Goal: Task Accomplishment & Management: Manage account settings

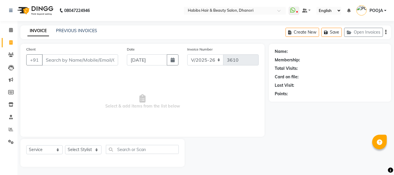
select select "4967"
select select "service"
click at [71, 61] on input "Client" at bounding box center [80, 59] width 76 height 11
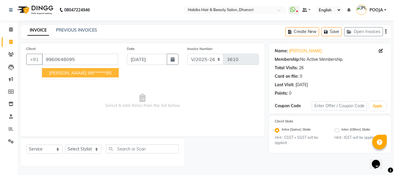
click at [78, 75] on span "[PERSON_NAME]" at bounding box center [68, 73] width 38 height 6
type input "99******95"
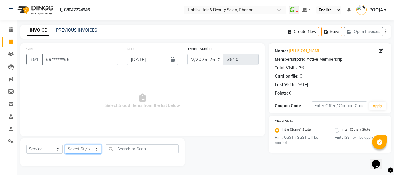
click at [77, 148] on select "Select Stylist Admin [PERSON_NAME] DIVYA [PERSON_NAME] [PERSON_NAME] POOJA [PER…" at bounding box center [83, 148] width 36 height 9
select select "31280"
click at [65, 144] on select "Select Stylist Admin [PERSON_NAME] DIVYA [PERSON_NAME] [PERSON_NAME] POOJA [PER…" at bounding box center [83, 148] width 36 height 9
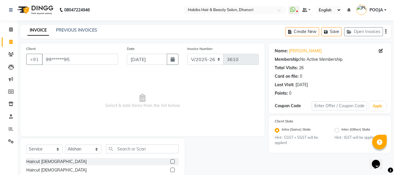
click at [135, 146] on input "text" at bounding box center [142, 148] width 73 height 9
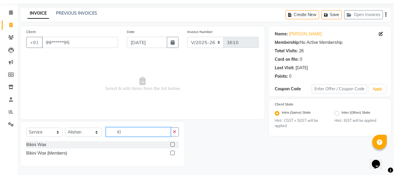
scroll to position [17, 0]
type input "K"
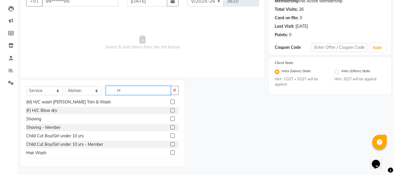
scroll to position [60, 0]
type input "H"
click at [170, 135] on label at bounding box center [172, 136] width 4 height 4
click at [170, 135] on input "checkbox" at bounding box center [172, 136] width 4 height 4
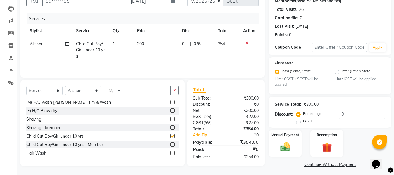
checkbox input "false"
click at [148, 43] on td "300" at bounding box center [156, 49] width 45 height 25
select select "31280"
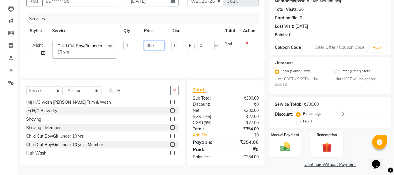
click at [155, 44] on input "300" at bounding box center [154, 45] width 20 height 9
type input "3"
type input "9"
type input "296.61"
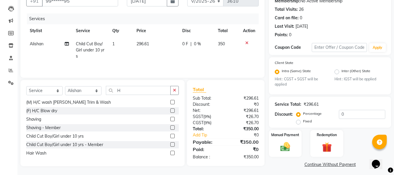
click at [181, 63] on div "Services Stylist Service Qty Price Disc Total Action Alishan Child Cut Boy/Girl…" at bounding box center [142, 42] width 232 height 58
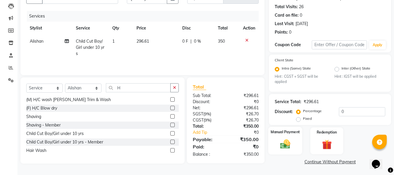
click at [287, 138] on img at bounding box center [285, 144] width 16 height 12
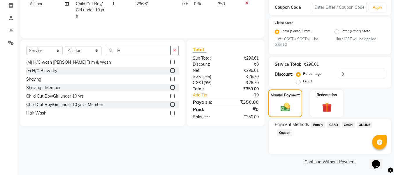
scroll to position [99, 0]
click at [365, 125] on span "ONLINE" at bounding box center [364, 125] width 15 height 7
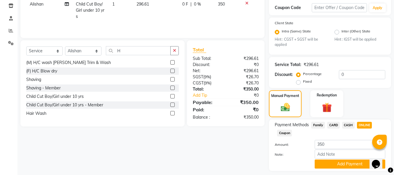
scroll to position [115, 0]
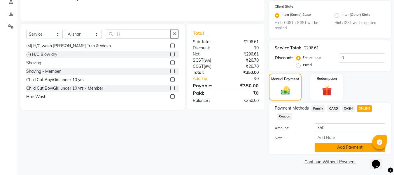
click at [358, 146] on button "Add Payment" at bounding box center [350, 147] width 71 height 9
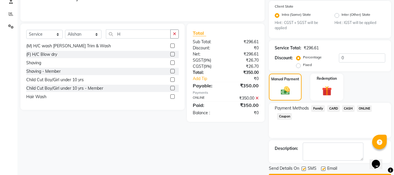
scroll to position [132, 0]
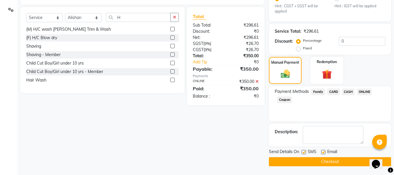
click at [351, 159] on button "Checkout" at bounding box center [330, 161] width 122 height 9
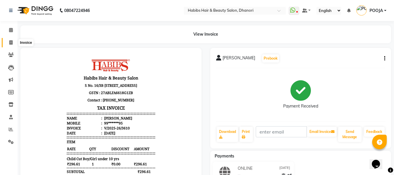
click at [6, 42] on span at bounding box center [11, 42] width 10 height 7
select select "service"
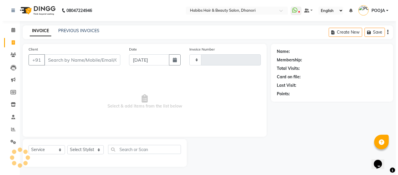
scroll to position [1, 0]
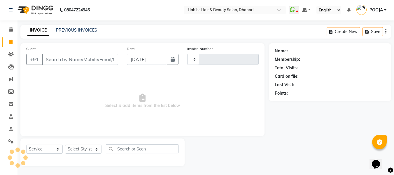
type input "3611"
select select "4967"
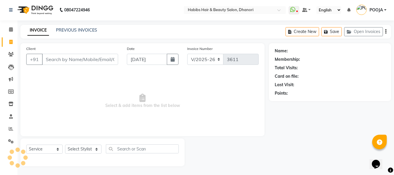
click at [68, 62] on input "Client" at bounding box center [80, 59] width 76 height 11
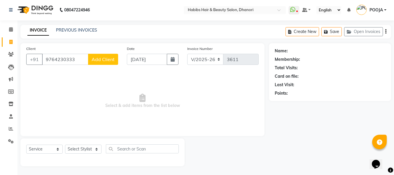
type input "9764230333"
click at [100, 57] on span "Add Client" at bounding box center [103, 59] width 23 height 6
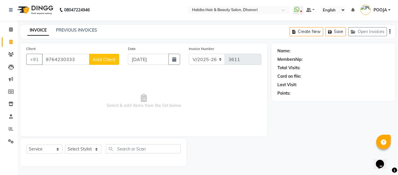
select select "22"
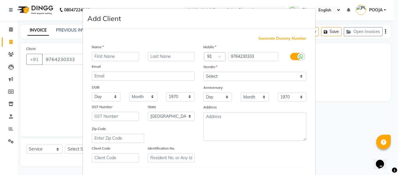
click at [100, 57] on input "text" at bounding box center [115, 56] width 47 height 9
type input "j"
type input "Jyoti"
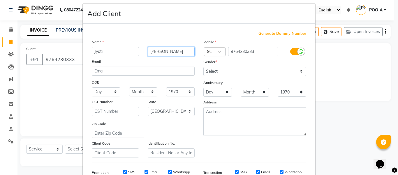
scroll to position [5, 0]
type input "[PERSON_NAME]"
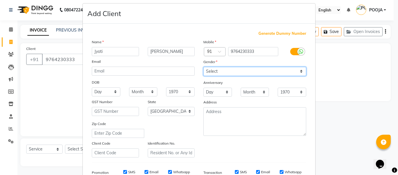
click at [218, 69] on select "Select [DEMOGRAPHIC_DATA] [DEMOGRAPHIC_DATA] Other Prefer Not To Say" at bounding box center [254, 71] width 103 height 9
select select "[DEMOGRAPHIC_DATA]"
click at [203, 67] on select "Select [DEMOGRAPHIC_DATA] [DEMOGRAPHIC_DATA] Other Prefer Not To Say" at bounding box center [254, 71] width 103 height 9
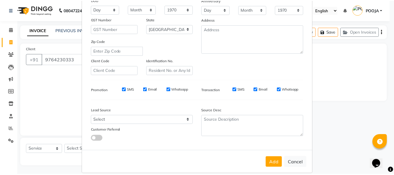
scroll to position [94, 0]
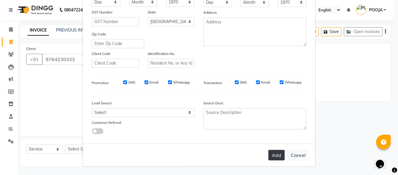
click at [277, 157] on button "Add" at bounding box center [277, 155] width 16 height 10
type input "97******33"
select select
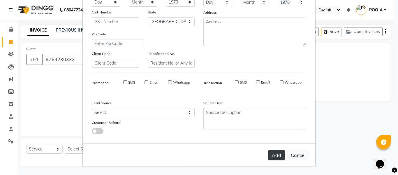
select select "null"
select select
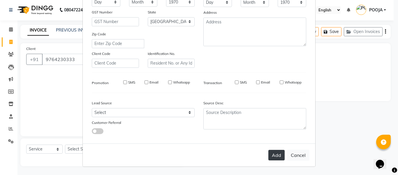
checkbox input "false"
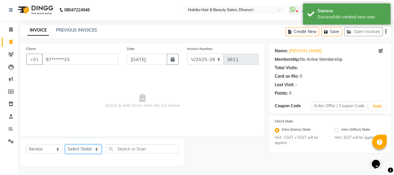
click at [80, 148] on select "Select Stylist Admin [PERSON_NAME] DIVYA [PERSON_NAME] [PERSON_NAME] POOJA [PER…" at bounding box center [83, 148] width 36 height 9
select select "41588"
click at [65, 144] on select "Select Stylist Admin [PERSON_NAME] DIVYA [PERSON_NAME] [PERSON_NAME] POOJA [PER…" at bounding box center [83, 148] width 36 height 9
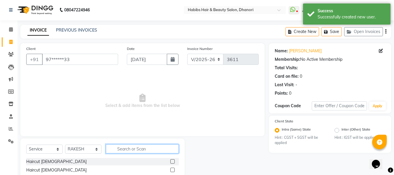
click at [157, 151] on input "text" at bounding box center [142, 148] width 73 height 9
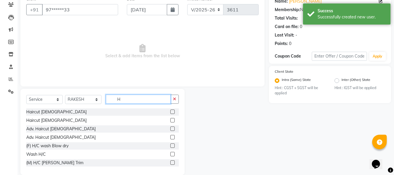
scroll to position [51, 0]
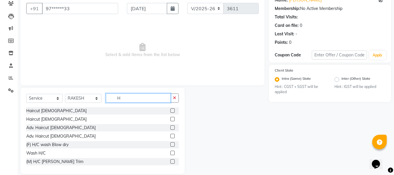
type input "H"
click at [170, 144] on label at bounding box center [172, 144] width 4 height 4
click at [170, 144] on input "checkbox" at bounding box center [172, 145] width 4 height 4
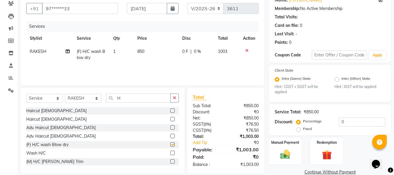
checkbox input "false"
click at [145, 51] on td "850" at bounding box center [156, 54] width 45 height 19
select select "41588"
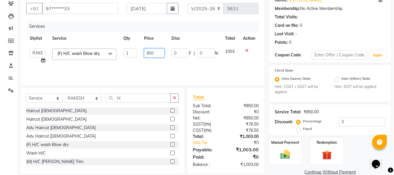
click at [160, 53] on input "850" at bounding box center [154, 52] width 20 height 9
type input "8"
type input "720.338"
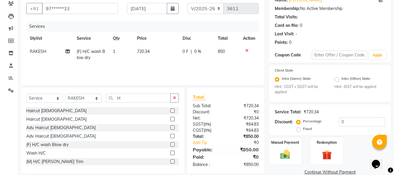
click at [182, 71] on div "Services Stylist Service Qty Price Disc Total Action RAKESH (F) H/C wash Blow d…" at bounding box center [142, 50] width 232 height 58
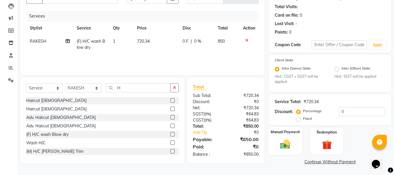
click at [288, 144] on img at bounding box center [285, 144] width 16 height 12
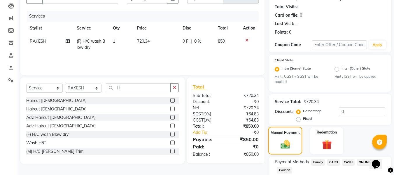
scroll to position [99, 0]
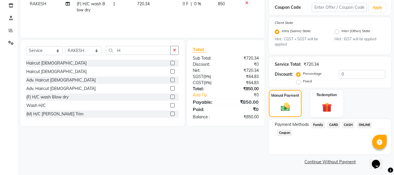
click at [367, 123] on span "ONLINE" at bounding box center [364, 124] width 15 height 7
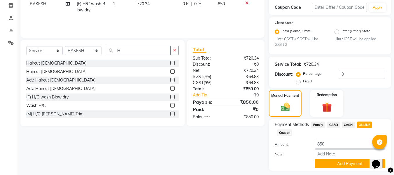
scroll to position [115, 0]
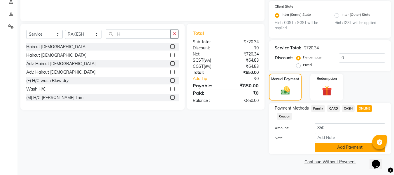
click at [354, 149] on button "Add Payment" at bounding box center [350, 147] width 71 height 9
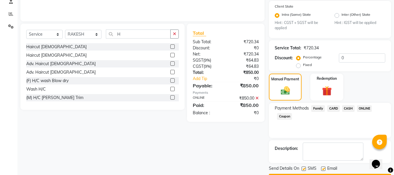
scroll to position [132, 0]
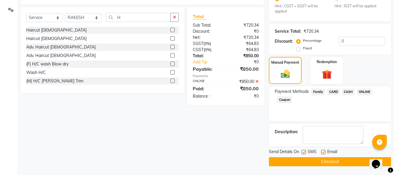
click at [345, 162] on button "Checkout" at bounding box center [330, 161] width 122 height 9
click at [287, 167] on main "INVOICE PREVIOUS INVOICES Create New Save Open Invoices Client +91 97******33 D…" at bounding box center [205, 34] width 376 height 281
click at [288, 162] on button "Checkout" at bounding box center [330, 161] width 122 height 9
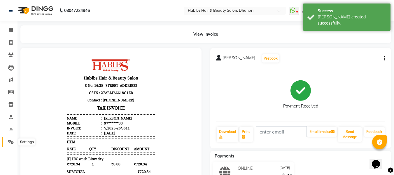
click at [11, 139] on icon at bounding box center [11, 141] width 6 height 4
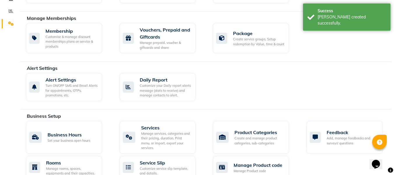
scroll to position [118, 0]
click at [152, 136] on div "Manage services, categories and their pricing, duration. Print menu, or import,…" at bounding box center [166, 140] width 50 height 19
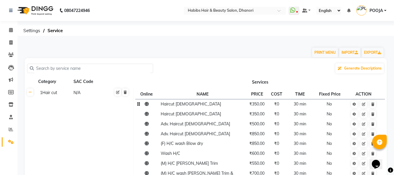
click at [162, 104] on span "Haircut [DEMOGRAPHIC_DATA]" at bounding box center [191, 103] width 60 height 5
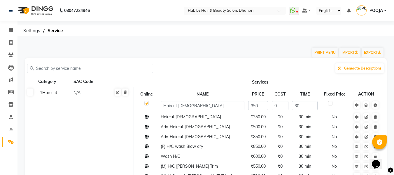
scroll to position [38, 0]
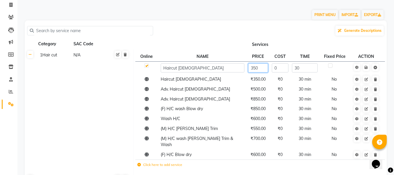
click at [265, 65] on input "350" at bounding box center [258, 67] width 20 height 9
type input "3"
type input "296.61"
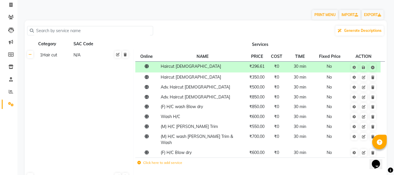
click at [241, 41] on th "Services" at bounding box center [259, 43] width 253 height 11
click at [229, 80] on td "Haircut [DEMOGRAPHIC_DATA]" at bounding box center [202, 77] width 87 height 10
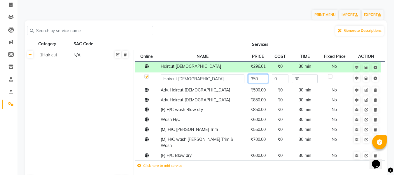
click at [265, 79] on input "350" at bounding box center [258, 78] width 20 height 9
type input "296.61"
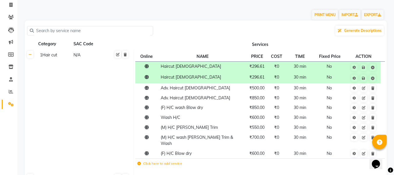
click at [227, 29] on div "Generate Descriptions" at bounding box center [205, 30] width 357 height 11
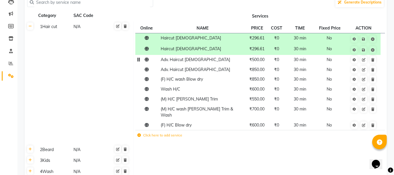
scroll to position [66, 0]
click at [261, 77] on span "₹850.00" at bounding box center [256, 78] width 15 height 5
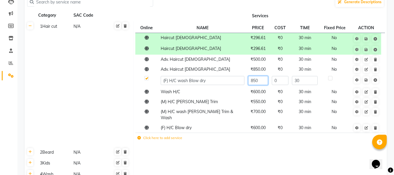
click at [261, 77] on input "850" at bounding box center [258, 80] width 20 height 9
type input "750.338"
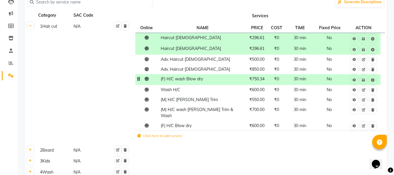
click at [255, 155] on td at bounding box center [259, 160] width 253 height 11
click at [261, 101] on span "₹550.00" at bounding box center [256, 99] width 15 height 5
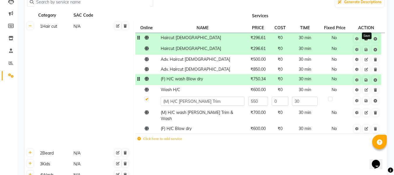
click at [367, 38] on icon at bounding box center [365, 38] width 3 height 3
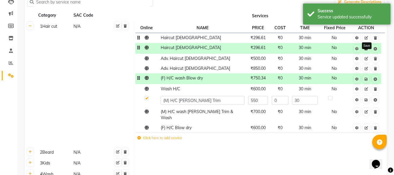
click at [367, 48] on icon at bounding box center [365, 48] width 3 height 3
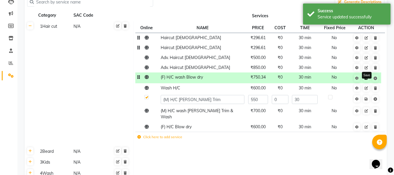
click at [367, 79] on icon at bounding box center [365, 77] width 3 height 3
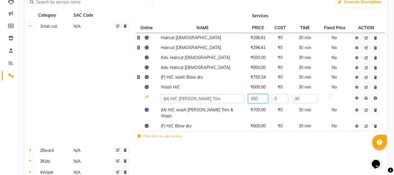
click at [262, 98] on input "550" at bounding box center [258, 98] width 20 height 9
type input "5"
type input "466.101"
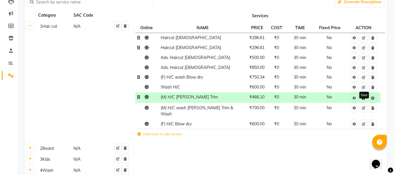
click at [365, 98] on link at bounding box center [363, 97] width 6 height 7
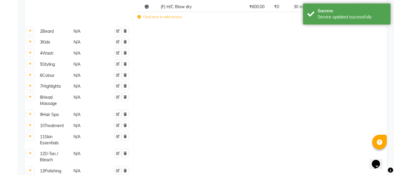
scroll to position [183, 0]
click at [29, 40] on icon at bounding box center [30, 41] width 3 height 3
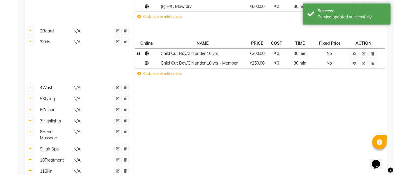
click at [185, 51] on span "Child Cut Boy/Girl under 10 yrs" at bounding box center [189, 53] width 57 height 5
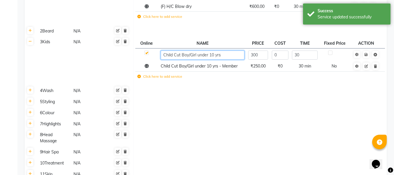
click at [180, 50] on input "Child Cut Boy/Girl under 10 yrs" at bounding box center [203, 54] width 84 height 9
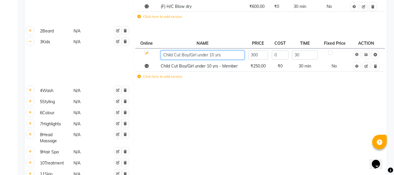
click at [194, 50] on input "Child Cut Boy/Girl under 10 yrs" at bounding box center [203, 54] width 84 height 9
click at [198, 50] on input "Child Cut Boy/Girl under 10 yrs" at bounding box center [203, 54] width 84 height 9
click at [198, 50] on input "Kidsunder 10 yrs" at bounding box center [203, 54] width 84 height 9
type input "Kids under 10 yrs"
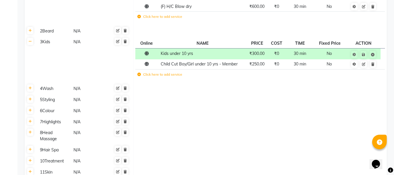
click at [185, 117] on td at bounding box center [259, 121] width 253 height 11
click at [365, 53] on icon at bounding box center [363, 54] width 3 height 3
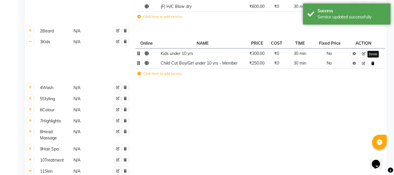
click at [372, 62] on icon at bounding box center [372, 63] width 3 height 3
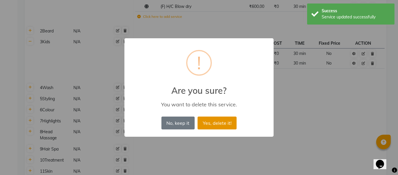
click at [222, 119] on button "Yes, delete it!" at bounding box center [217, 122] width 39 height 13
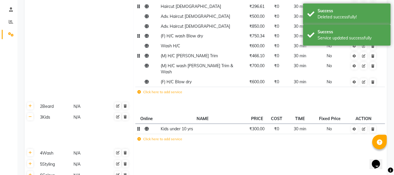
scroll to position [109, 0]
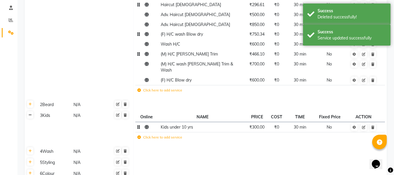
click at [31, 113] on icon at bounding box center [30, 114] width 3 height 3
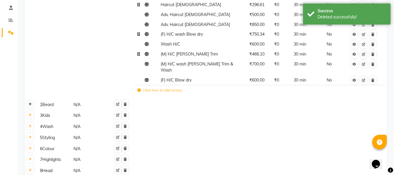
click at [30, 102] on icon at bounding box center [30, 103] width 3 height 3
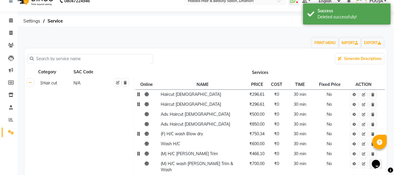
scroll to position [0, 0]
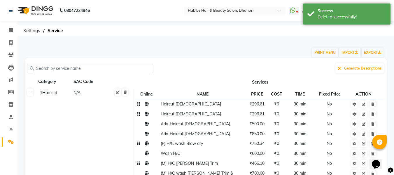
click at [31, 90] on icon at bounding box center [30, 91] width 3 height 3
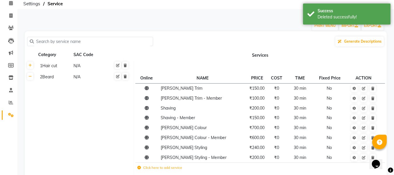
scroll to position [38, 0]
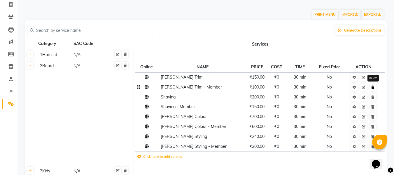
click at [373, 87] on icon at bounding box center [372, 86] width 3 height 3
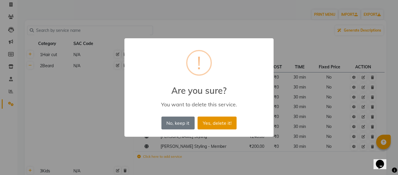
click at [210, 122] on button "Yes, delete it!" at bounding box center [217, 122] width 39 height 13
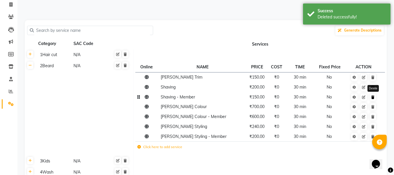
click at [373, 99] on icon at bounding box center [372, 96] width 3 height 3
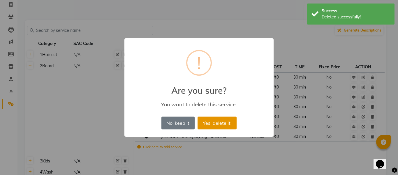
click at [220, 128] on button "Yes, delete it!" at bounding box center [217, 122] width 39 height 13
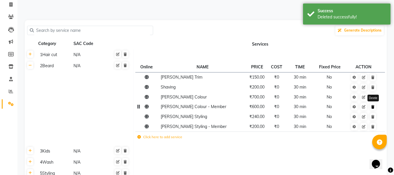
click at [374, 108] on icon at bounding box center [372, 106] width 3 height 3
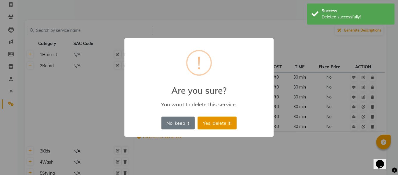
click at [231, 124] on button "Yes, delete it!" at bounding box center [217, 122] width 39 height 13
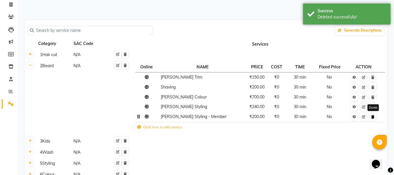
click at [373, 116] on icon at bounding box center [372, 116] width 3 height 3
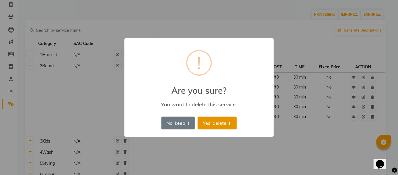
click at [227, 125] on button "Yes, delete it!" at bounding box center [217, 122] width 39 height 13
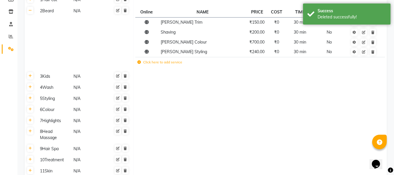
scroll to position [94, 0]
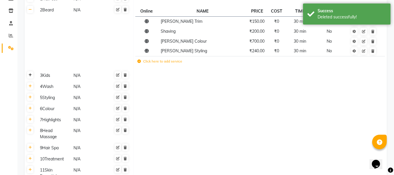
click at [30, 76] on icon at bounding box center [30, 74] width 3 height 3
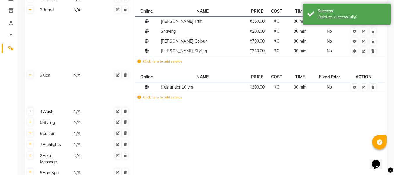
click at [31, 111] on icon at bounding box center [30, 110] width 3 height 3
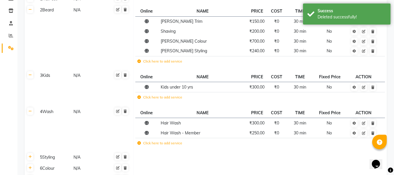
scroll to position [125, 0]
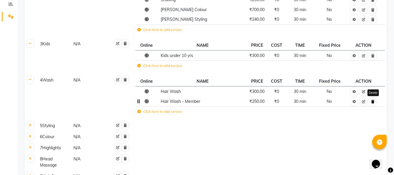
click at [373, 101] on icon at bounding box center [372, 101] width 3 height 3
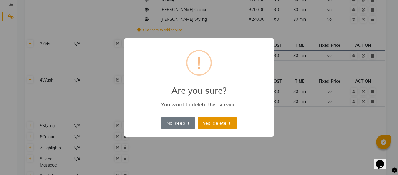
click at [220, 121] on button "Yes, delete it!" at bounding box center [217, 122] width 39 height 13
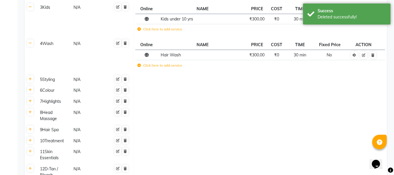
scroll to position [173, 0]
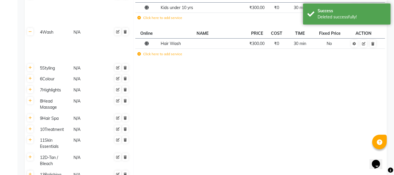
click at [33, 68] on th at bounding box center [30, 67] width 11 height 11
click at [31, 68] on icon at bounding box center [30, 67] width 3 height 3
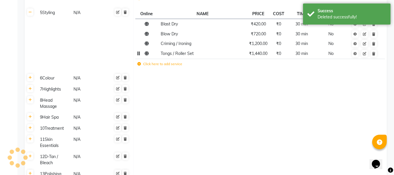
scroll to position [229, 0]
click at [31, 78] on icon at bounding box center [30, 76] width 3 height 3
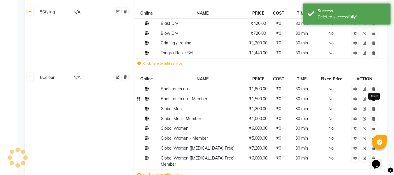
click at [373, 99] on icon at bounding box center [373, 98] width 3 height 3
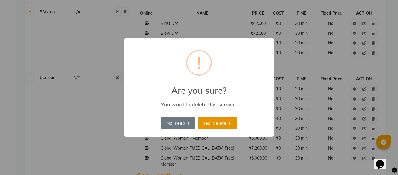
click at [222, 120] on button "Yes, delete it!" at bounding box center [217, 122] width 39 height 13
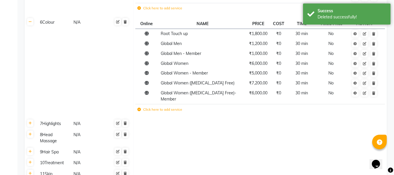
scroll to position [284, 0]
click at [375, 52] on icon at bounding box center [373, 53] width 3 height 3
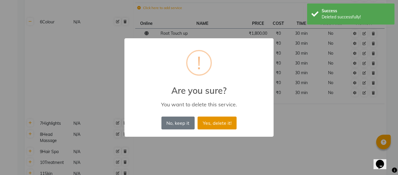
click at [224, 121] on button "Yes, delete it!" at bounding box center [217, 122] width 39 height 13
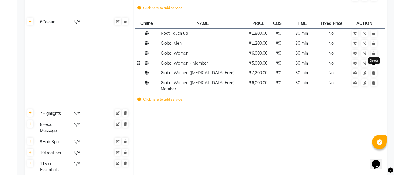
click at [373, 66] on link at bounding box center [374, 62] width 6 height 7
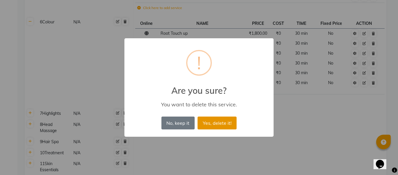
click at [228, 119] on button "Yes, delete it!" at bounding box center [217, 122] width 39 height 13
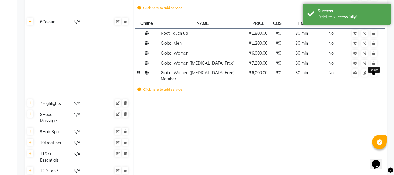
click at [375, 73] on link at bounding box center [374, 72] width 6 height 7
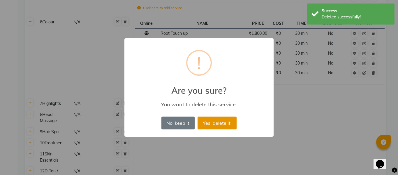
click at [209, 123] on button "Yes, delete it!" at bounding box center [217, 122] width 39 height 13
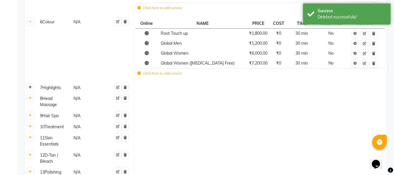
click at [31, 87] on icon at bounding box center [30, 86] width 3 height 3
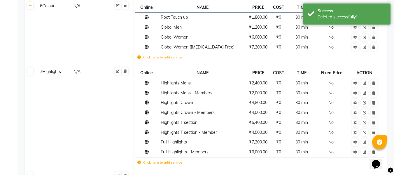
scroll to position [301, 0]
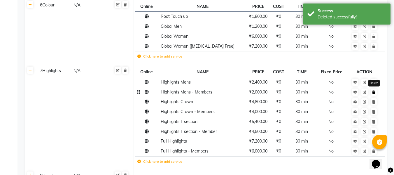
click at [375, 92] on link at bounding box center [374, 91] width 6 height 7
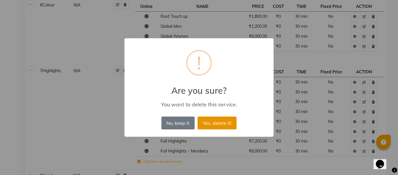
click at [230, 120] on button "Yes, delete it!" at bounding box center [217, 122] width 39 height 13
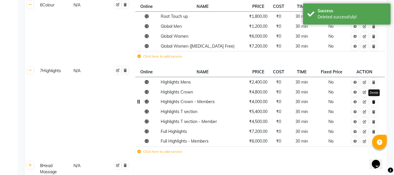
click at [375, 102] on icon at bounding box center [373, 101] width 3 height 3
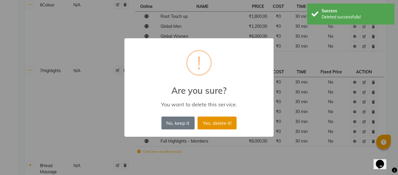
click at [231, 124] on button "Yes, delete it!" at bounding box center [217, 122] width 39 height 13
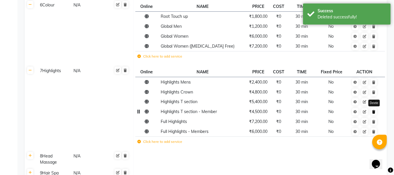
click at [375, 113] on link at bounding box center [374, 111] width 6 height 7
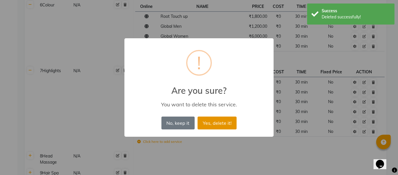
click at [227, 122] on button "Yes, delete it!" at bounding box center [217, 122] width 39 height 13
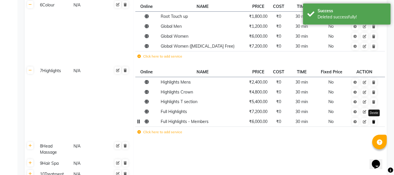
click at [371, 123] on link at bounding box center [374, 121] width 6 height 7
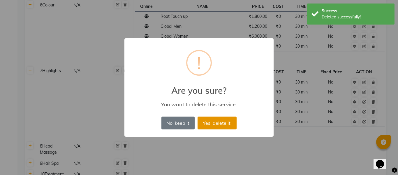
click at [228, 121] on button "Yes, delete it!" at bounding box center [217, 122] width 39 height 13
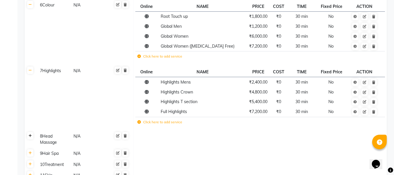
click at [29, 134] on icon at bounding box center [30, 135] width 3 height 3
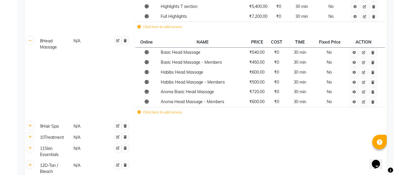
scroll to position [431, 0]
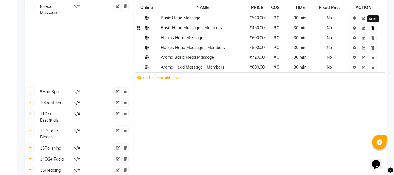
click at [373, 27] on icon at bounding box center [372, 27] width 3 height 3
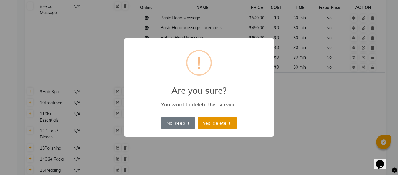
click at [220, 124] on button "Yes, delete it!" at bounding box center [217, 122] width 39 height 13
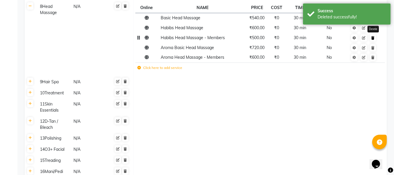
click at [372, 40] on link at bounding box center [373, 37] width 6 height 7
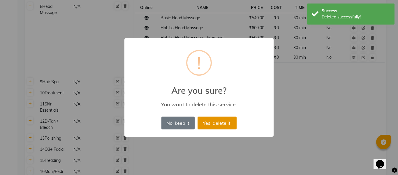
click at [231, 120] on button "Yes, delete it!" at bounding box center [217, 122] width 39 height 13
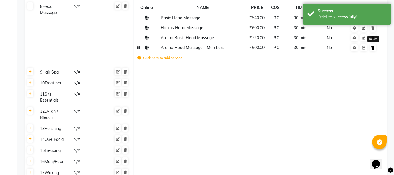
click at [373, 49] on icon at bounding box center [372, 47] width 3 height 3
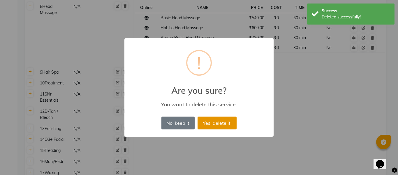
click at [214, 121] on button "Yes, delete it!" at bounding box center [217, 122] width 39 height 13
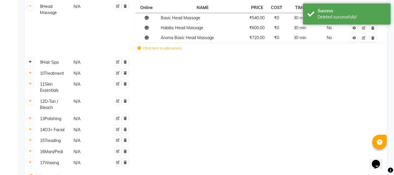
click at [30, 63] on icon at bounding box center [30, 61] width 3 height 3
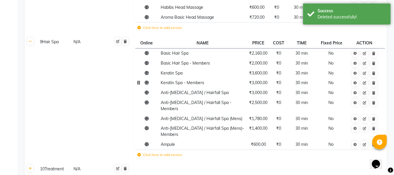
scroll to position [451, 0]
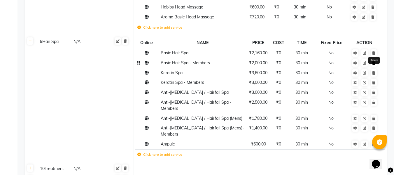
click at [375, 62] on icon at bounding box center [373, 62] width 3 height 3
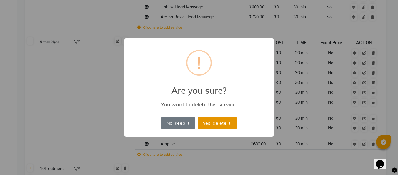
click at [208, 122] on button "Yes, delete it!" at bounding box center [217, 122] width 39 height 13
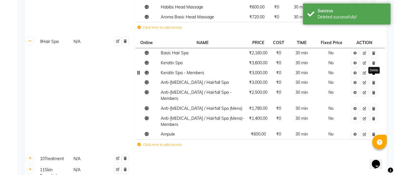
click at [375, 72] on link at bounding box center [374, 72] width 6 height 7
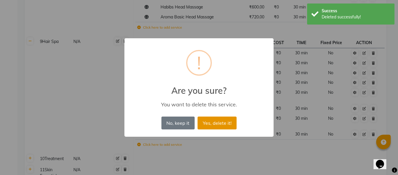
click at [223, 122] on button "Yes, delete it!" at bounding box center [217, 122] width 39 height 13
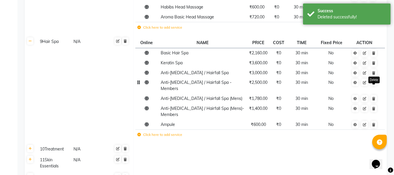
click at [375, 84] on icon at bounding box center [373, 82] width 3 height 3
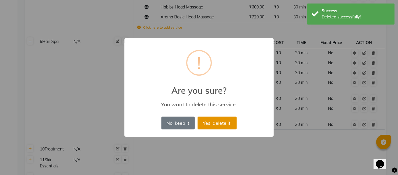
click at [207, 123] on button "Yes, delete it!" at bounding box center [217, 122] width 39 height 13
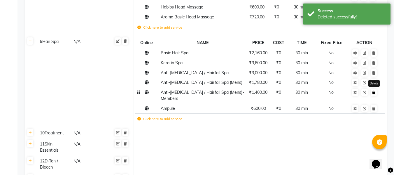
click at [376, 94] on link at bounding box center [374, 92] width 6 height 7
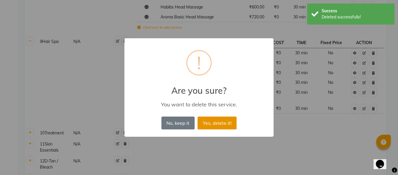
click at [221, 122] on button "Yes, delete it!" at bounding box center [217, 122] width 39 height 13
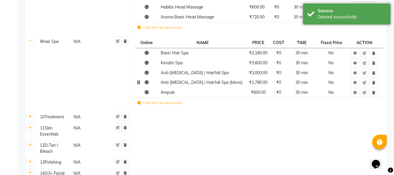
click at [187, 83] on span "Anti-[MEDICAL_DATA] / Hairfall Spa (Mens)" at bounding box center [202, 82] width 82 height 5
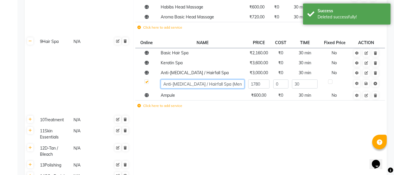
click at [163, 84] on input "Anti-[MEDICAL_DATA] / Hairfall Spa (Mens)" at bounding box center [203, 83] width 84 height 9
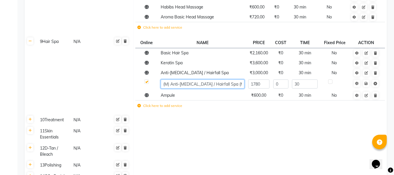
click at [237, 85] on input "(M) Anti-[MEDICAL_DATA] / Hairfall Spa (Mens)" at bounding box center [203, 83] width 84 height 9
type input "(M) Anti-[MEDICAL_DATA] / Hairfall Spa"
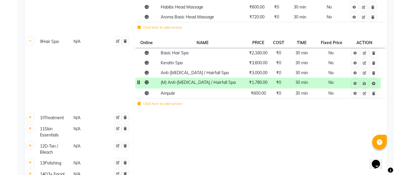
click at [222, 120] on td at bounding box center [259, 117] width 253 height 11
click at [168, 74] on span "Anti-[MEDICAL_DATA] / Hairfall Spa" at bounding box center [195, 72] width 68 height 5
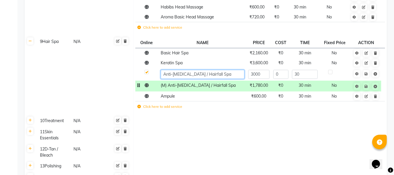
click at [164, 73] on input "Anti-[MEDICAL_DATA] / Hairfall Spa" at bounding box center [203, 74] width 84 height 9
type input "(F) Anti-[MEDICAL_DATA] / Hairfall Spa"
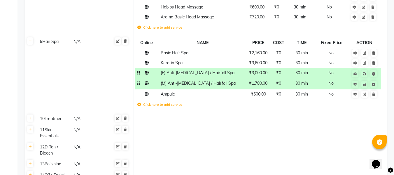
click at [200, 126] on td at bounding box center [259, 132] width 253 height 17
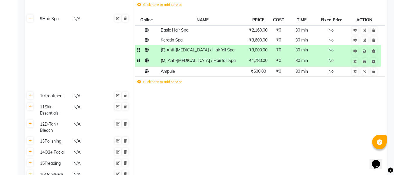
scroll to position [474, 0]
click at [31, 95] on icon at bounding box center [30, 94] width 3 height 3
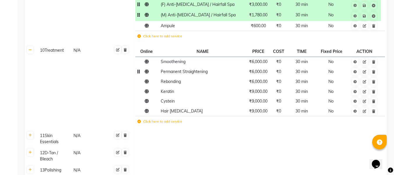
scroll to position [551, 0]
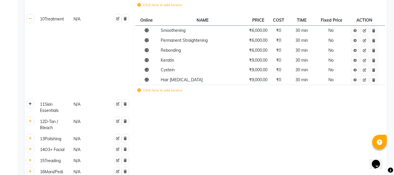
click at [30, 103] on icon at bounding box center [30, 103] width 3 height 3
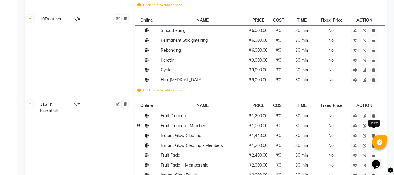
click at [375, 127] on icon at bounding box center [373, 125] width 3 height 3
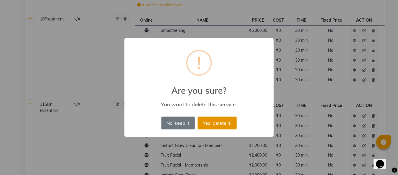
click at [210, 121] on button "Yes, delete it!" at bounding box center [217, 122] width 39 height 13
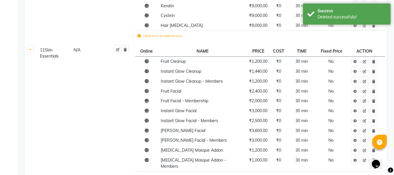
scroll to position [624, 0]
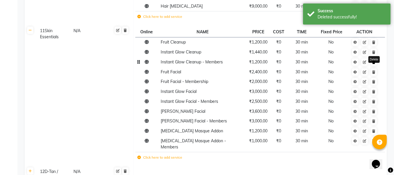
click at [376, 62] on link at bounding box center [374, 61] width 6 height 7
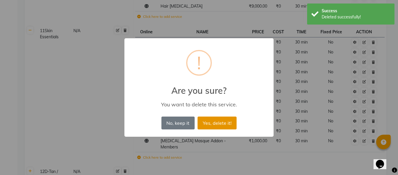
click at [223, 122] on button "Yes, delete it!" at bounding box center [217, 122] width 39 height 13
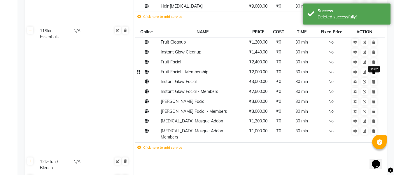
click at [374, 73] on icon at bounding box center [373, 71] width 3 height 3
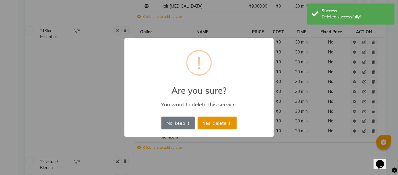
click at [223, 121] on button "Yes, delete it!" at bounding box center [217, 122] width 39 height 13
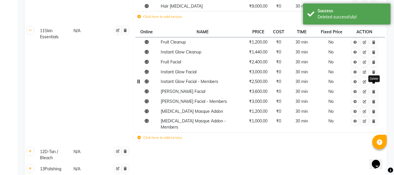
click at [376, 83] on link at bounding box center [374, 81] width 6 height 7
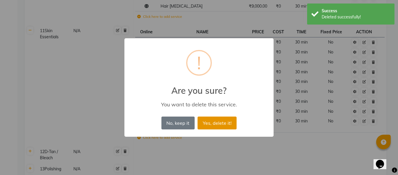
click at [227, 120] on button "Yes, delete it!" at bounding box center [217, 122] width 39 height 13
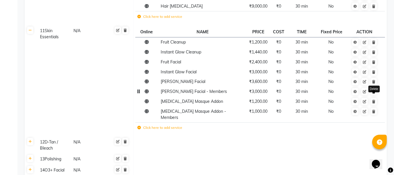
click at [376, 92] on link at bounding box center [374, 91] width 6 height 7
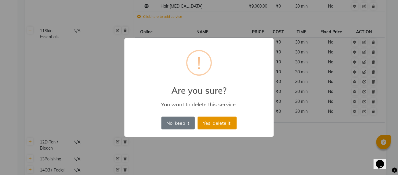
click at [230, 124] on button "Yes, delete it!" at bounding box center [217, 122] width 39 height 13
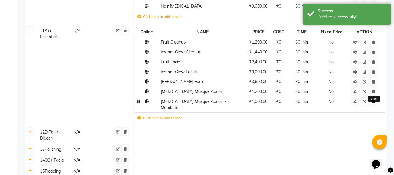
click at [376, 103] on link at bounding box center [374, 101] width 6 height 7
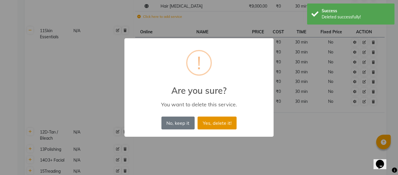
click at [222, 123] on button "Yes, delete it!" at bounding box center [217, 122] width 39 height 13
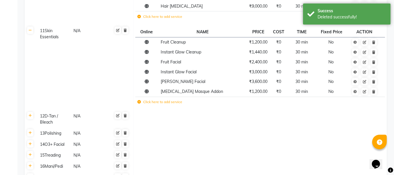
scroll to position [665, 0]
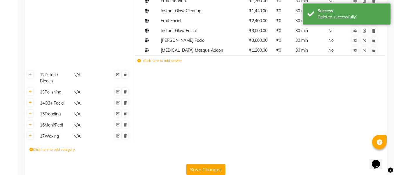
click at [28, 75] on link at bounding box center [30, 74] width 6 height 7
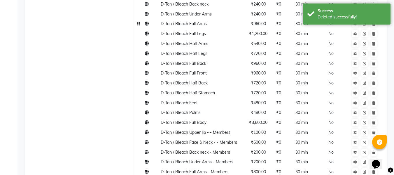
scroll to position [821, 0]
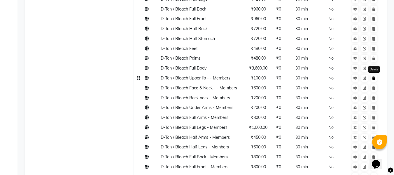
click at [373, 80] on link at bounding box center [374, 77] width 6 height 7
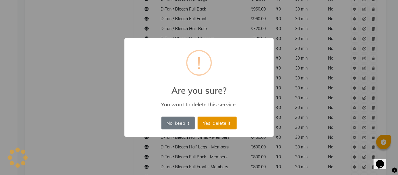
click at [211, 126] on button "Yes, delete it!" at bounding box center [217, 122] width 39 height 13
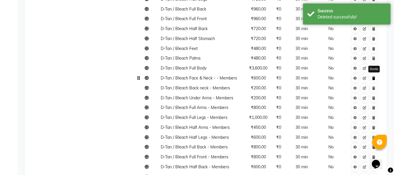
click at [373, 81] on link at bounding box center [374, 77] width 6 height 7
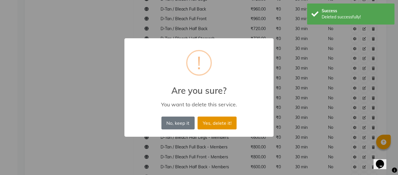
click at [229, 120] on button "Yes, delete it!" at bounding box center [217, 122] width 39 height 13
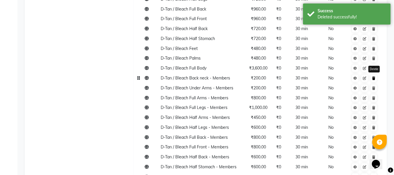
click at [373, 78] on icon at bounding box center [373, 77] width 3 height 3
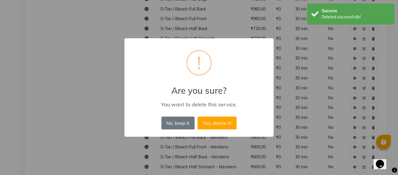
click at [198, 116] on button "Yes, delete it!" at bounding box center [217, 122] width 39 height 13
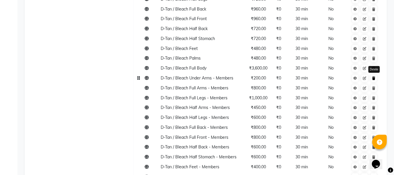
click at [376, 78] on link at bounding box center [374, 77] width 6 height 7
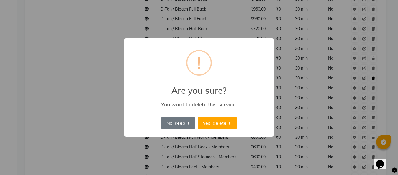
click at [198, 116] on button "Yes, delete it!" at bounding box center [217, 122] width 39 height 13
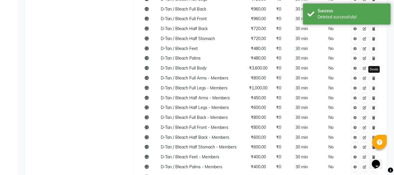
click at [376, 78] on link at bounding box center [374, 77] width 6 height 7
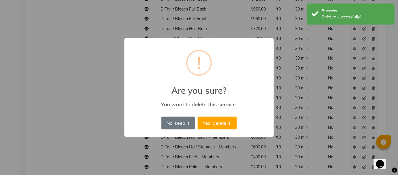
click at [198, 116] on button "Yes, delete it!" at bounding box center [217, 122] width 39 height 13
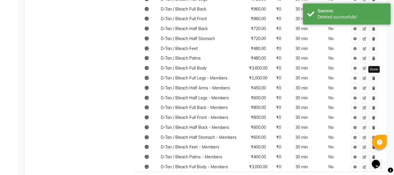
click at [376, 78] on link at bounding box center [374, 77] width 6 height 7
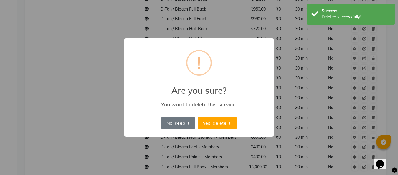
click at [198, 116] on button "Yes, delete it!" at bounding box center [217, 122] width 39 height 13
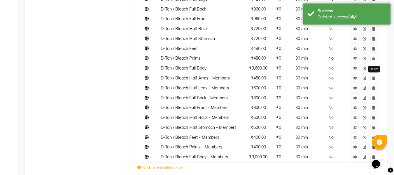
click at [376, 78] on link at bounding box center [374, 77] width 6 height 7
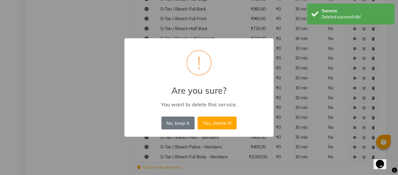
click at [198, 116] on button "Yes, delete it!" at bounding box center [217, 122] width 39 height 13
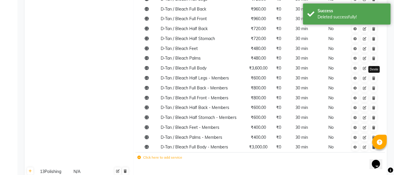
click at [376, 78] on link at bounding box center [374, 77] width 6 height 7
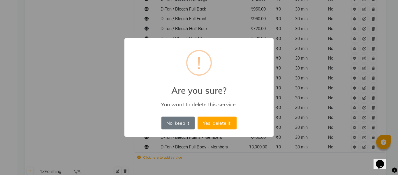
click at [198, 116] on button "Yes, delete it!" at bounding box center [217, 122] width 39 height 13
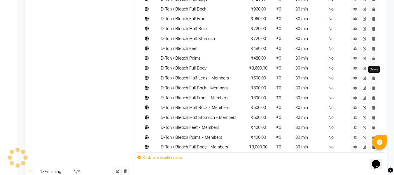
click at [376, 78] on link at bounding box center [374, 77] width 6 height 7
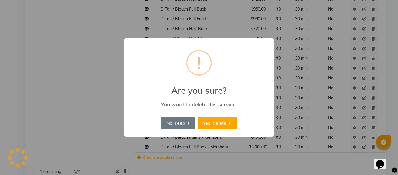
click at [198, 116] on button "Yes, delete it!" at bounding box center [217, 122] width 39 height 13
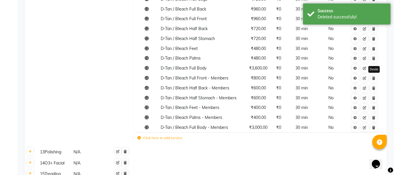
click at [376, 78] on link at bounding box center [374, 77] width 6 height 7
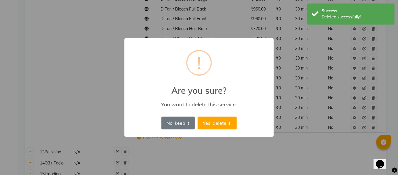
click at [198, 116] on button "Yes, delete it!" at bounding box center [217, 122] width 39 height 13
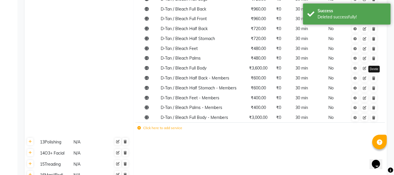
click at [376, 78] on link at bounding box center [374, 77] width 6 height 7
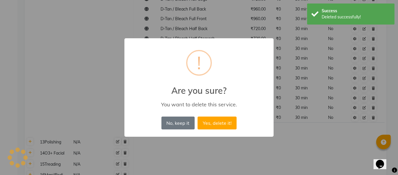
click at [198, 116] on button "Yes, delete it!" at bounding box center [217, 122] width 39 height 13
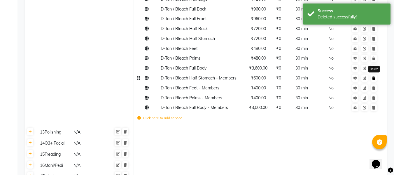
click at [376, 78] on link at bounding box center [374, 77] width 6 height 7
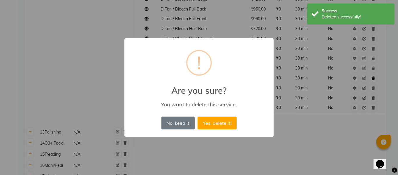
click at [198, 116] on button "Yes, delete it!" at bounding box center [217, 122] width 39 height 13
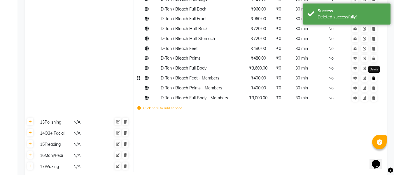
click at [375, 78] on icon at bounding box center [373, 77] width 3 height 3
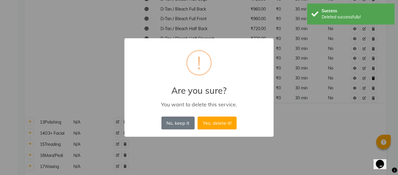
click at [198, 116] on button "Yes, delete it!" at bounding box center [217, 122] width 39 height 13
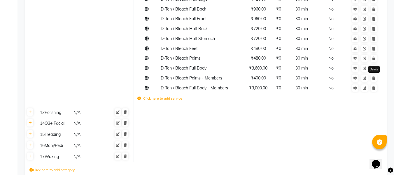
click at [375, 78] on icon at bounding box center [373, 77] width 3 height 3
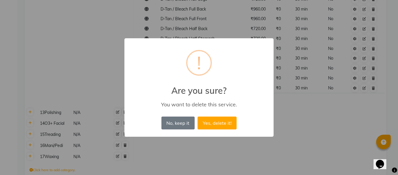
click at [198, 116] on button "Yes, delete it!" at bounding box center [217, 122] width 39 height 13
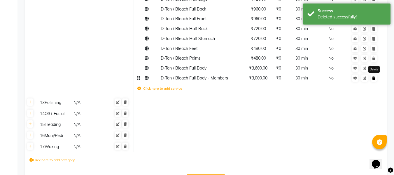
click at [375, 78] on icon at bounding box center [373, 77] width 3 height 3
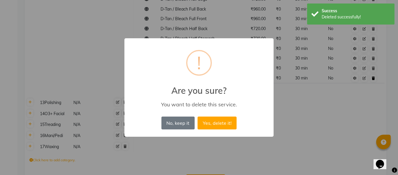
click at [198, 116] on button "Yes, delete it!" at bounding box center [217, 122] width 39 height 13
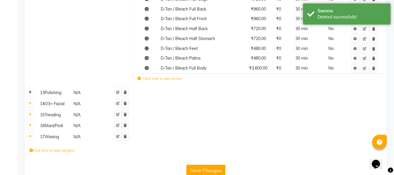
click at [31, 92] on icon at bounding box center [30, 91] width 3 height 3
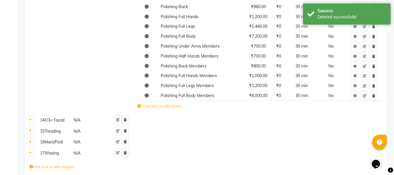
scroll to position [938, 0]
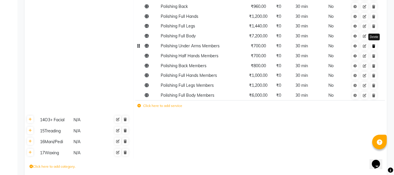
click at [373, 46] on icon at bounding box center [373, 45] width 3 height 3
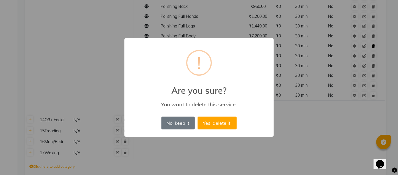
click at [198, 116] on button "Yes, delete it!" at bounding box center [217, 122] width 39 height 13
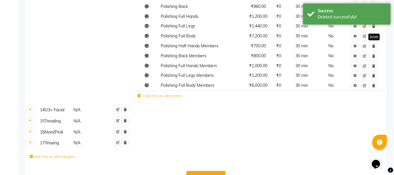
click at [373, 46] on icon at bounding box center [373, 45] width 3 height 3
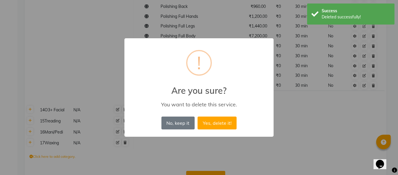
click at [198, 116] on button "Yes, delete it!" at bounding box center [217, 122] width 39 height 13
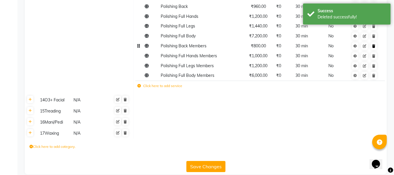
click at [373, 47] on icon at bounding box center [373, 45] width 3 height 3
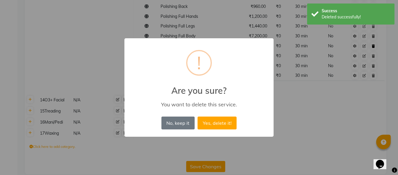
click at [198, 116] on button "Yes, delete it!" at bounding box center [217, 122] width 39 height 13
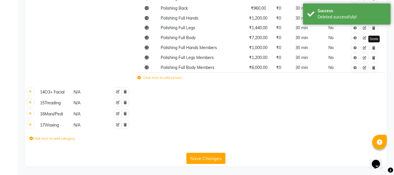
scroll to position [937, 0]
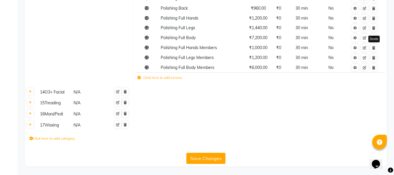
click at [373, 47] on icon at bounding box center [373, 47] width 3 height 3
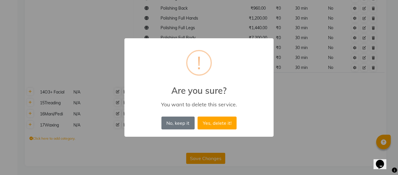
click at [198, 116] on button "Yes, delete it!" at bounding box center [217, 122] width 39 height 13
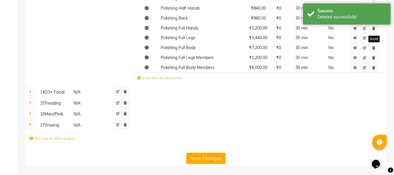
scroll to position [927, 0]
click at [375, 67] on icon at bounding box center [373, 67] width 3 height 3
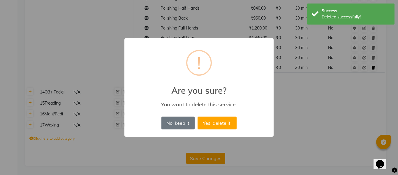
click at [198, 116] on button "Yes, delete it!" at bounding box center [217, 122] width 39 height 13
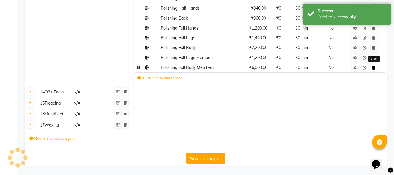
scroll to position [917, 0]
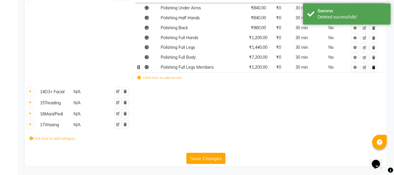
click at [375, 69] on link at bounding box center [374, 67] width 6 height 7
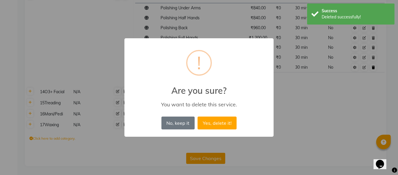
click at [198, 116] on button "Yes, delete it!" at bounding box center [217, 122] width 39 height 13
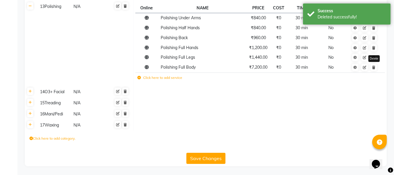
scroll to position [907, 0]
click at [28, 92] on link at bounding box center [30, 90] width 6 height 7
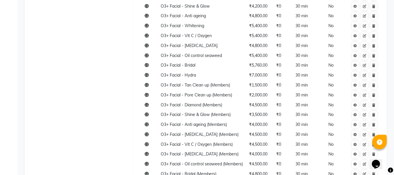
scroll to position [1047, 0]
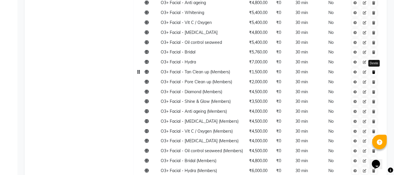
click at [374, 71] on icon at bounding box center [373, 71] width 3 height 3
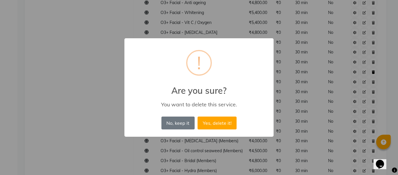
click at [198, 116] on button "Yes, delete it!" at bounding box center [217, 122] width 39 height 13
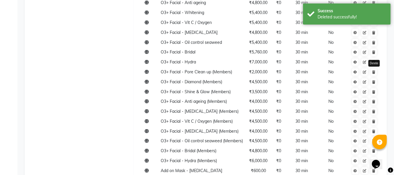
click at [374, 71] on icon at bounding box center [373, 71] width 3 height 3
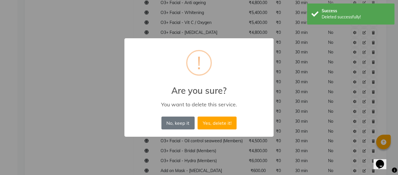
click at [198, 116] on button "Yes, delete it!" at bounding box center [217, 122] width 39 height 13
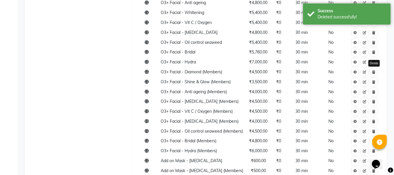
click at [374, 71] on icon at bounding box center [373, 71] width 3 height 3
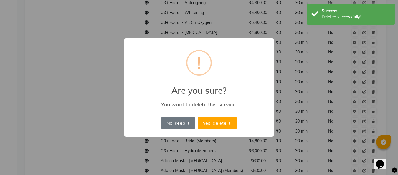
click at [198, 116] on button "Yes, delete it!" at bounding box center [217, 122] width 39 height 13
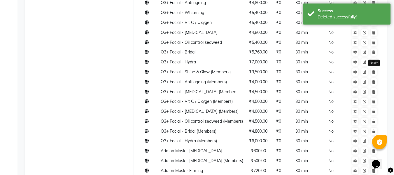
click at [374, 71] on icon at bounding box center [373, 71] width 3 height 3
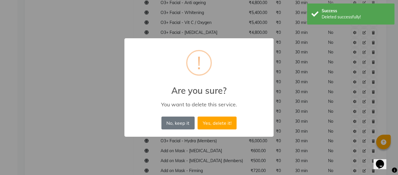
click at [198, 116] on button "Yes, delete it!" at bounding box center [217, 122] width 39 height 13
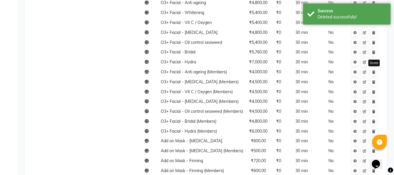
click at [374, 71] on icon at bounding box center [373, 71] width 3 height 3
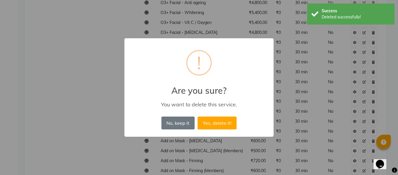
click at [198, 116] on button "Yes, delete it!" at bounding box center [217, 122] width 39 height 13
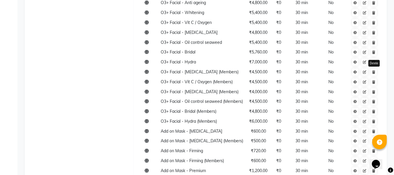
click at [374, 71] on icon at bounding box center [373, 71] width 3 height 3
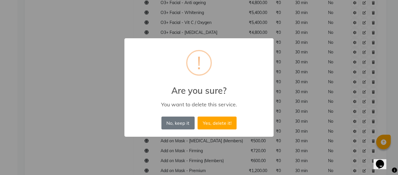
click at [198, 116] on button "Yes, delete it!" at bounding box center [217, 122] width 39 height 13
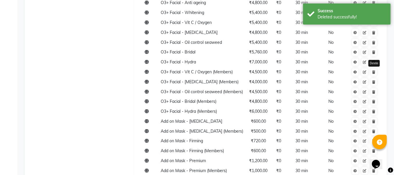
click at [374, 71] on icon at bounding box center [373, 71] width 3 height 3
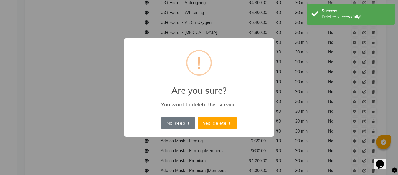
click at [198, 116] on button "Yes, delete it!" at bounding box center [217, 122] width 39 height 13
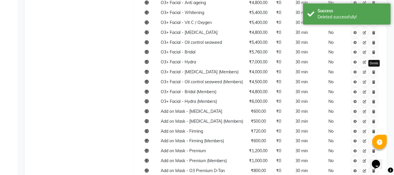
click at [374, 71] on icon at bounding box center [373, 71] width 3 height 3
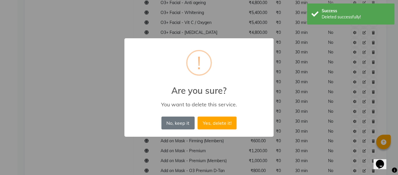
click at [198, 116] on button "Yes, delete it!" at bounding box center [217, 122] width 39 height 13
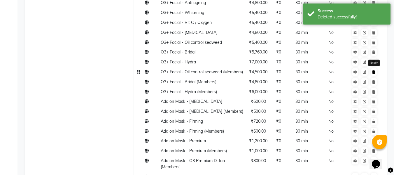
click at [374, 71] on icon at bounding box center [373, 71] width 3 height 3
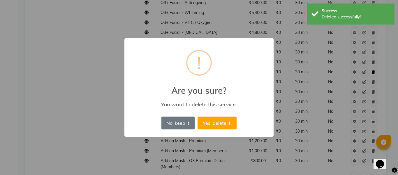
click at [198, 116] on button "Yes, delete it!" at bounding box center [217, 122] width 39 height 13
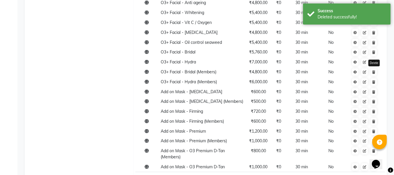
click at [374, 71] on icon at bounding box center [373, 71] width 3 height 3
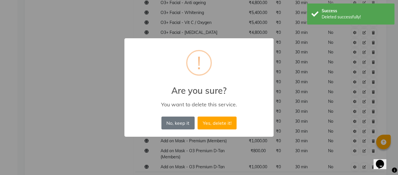
click at [198, 116] on button "Yes, delete it!" at bounding box center [217, 122] width 39 height 13
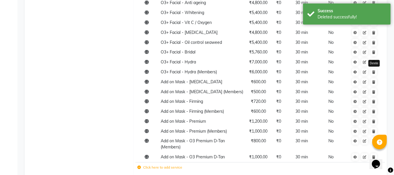
click at [374, 71] on icon at bounding box center [373, 71] width 3 height 3
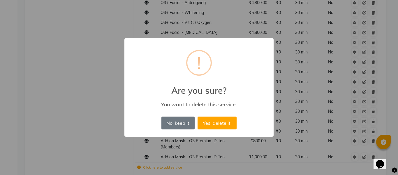
click at [198, 116] on button "Yes, delete it!" at bounding box center [217, 122] width 39 height 13
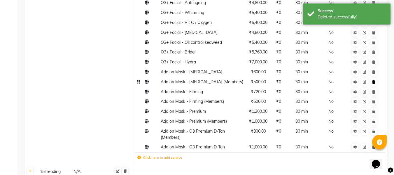
click at [375, 78] on link at bounding box center [374, 81] width 6 height 7
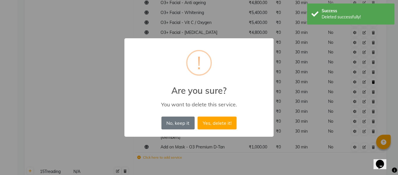
click at [198, 116] on button "Yes, delete it!" at bounding box center [217, 122] width 39 height 13
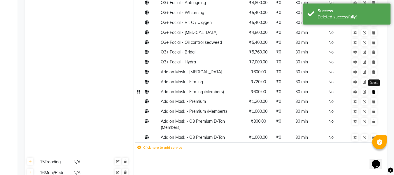
click at [375, 93] on link at bounding box center [374, 91] width 6 height 7
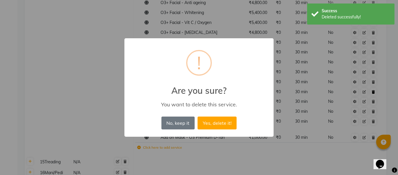
click at [198, 116] on button "Yes, delete it!" at bounding box center [217, 122] width 39 height 13
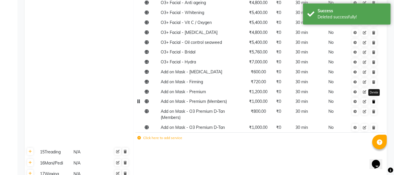
click at [377, 103] on link at bounding box center [374, 101] width 6 height 7
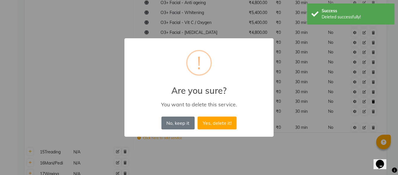
click at [198, 116] on button "Yes, delete it!" at bounding box center [217, 122] width 39 height 13
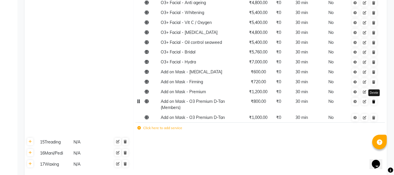
click at [372, 102] on icon at bounding box center [373, 101] width 3 height 3
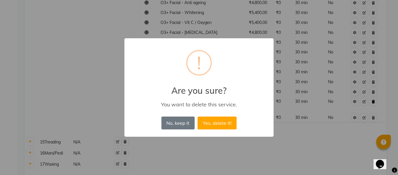
click at [198, 116] on button "Yes, delete it!" at bounding box center [217, 122] width 39 height 13
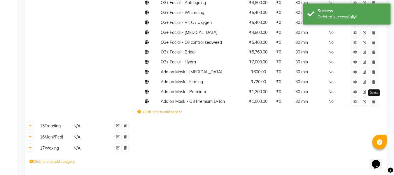
scroll to position [1070, 0]
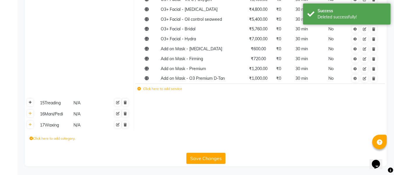
click at [29, 102] on icon at bounding box center [30, 102] width 3 height 3
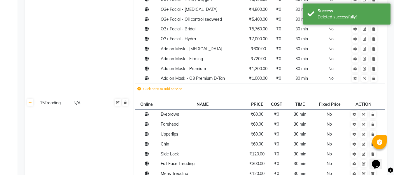
click at [47, 103] on div "15Treading" at bounding box center [54, 102] width 33 height 7
click at [44, 103] on input "15Treading" at bounding box center [57, 103] width 38 height 9
type input "Treading"
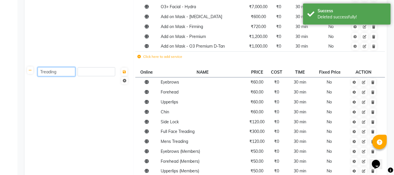
scroll to position [1144, 0]
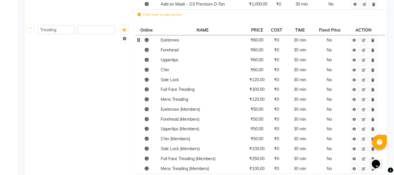
click at [259, 40] on span "₹60.00" at bounding box center [256, 39] width 13 height 5
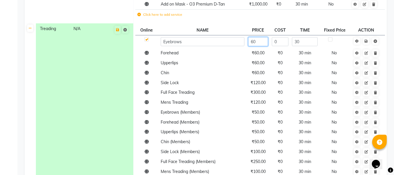
click at [259, 40] on input "60" at bounding box center [258, 41] width 20 height 9
type input "6"
type input "4"
type input "50.847"
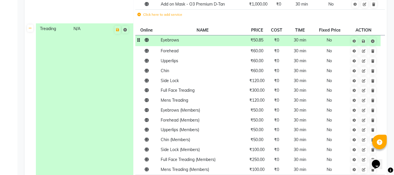
click at [118, 66] on td "Treading N/A" at bounding box center [85, 105] width 98 height 165
click at [259, 52] on span "₹60.00" at bounding box center [256, 50] width 13 height 5
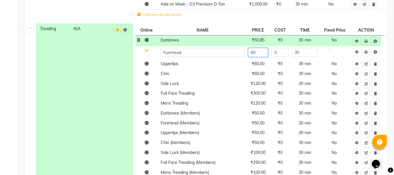
click at [259, 52] on input "60" at bounding box center [258, 52] width 20 height 9
type input "6"
type input "50.847"
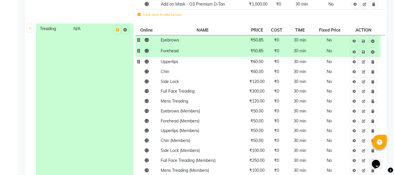
click at [258, 65] on td "₹60.00" at bounding box center [257, 62] width 22 height 10
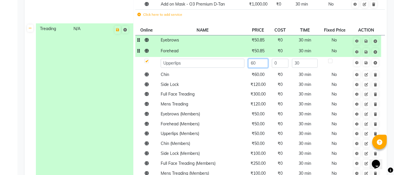
click at [258, 65] on input "60" at bounding box center [258, 63] width 20 height 9
type input "6"
type input "50.847"
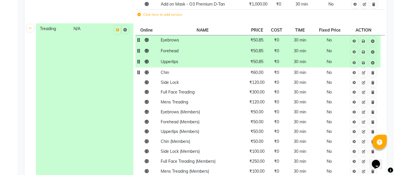
click at [257, 77] on tbody "Eyebrows ₹50.85 ₹0 30 min No Forehead ₹50.85 ₹0 30 min No Upperlips ₹50.85 ₹0 3…" at bounding box center [259, 111] width 249 height 153
click at [258, 74] on span "₹60.00" at bounding box center [256, 72] width 13 height 5
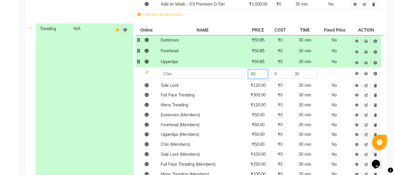
click at [258, 74] on input "60" at bounding box center [258, 73] width 20 height 9
paste input "50.847"
type input "50.847"
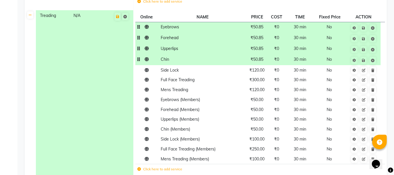
click at [258, 74] on td "₹120.00" at bounding box center [257, 70] width 22 height 10
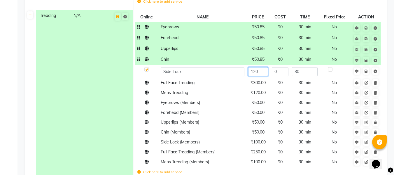
click at [258, 74] on input "120" at bounding box center [258, 71] width 20 height 9
type input "1"
type input "101.694"
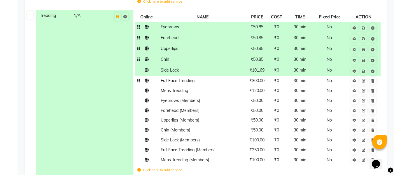
click at [238, 81] on td "Full Face Treading" at bounding box center [202, 81] width 87 height 10
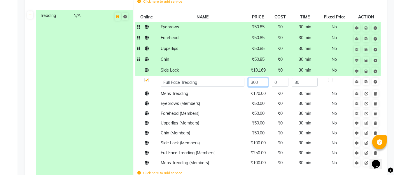
click at [262, 83] on input "300" at bounding box center [258, 82] width 20 height 9
type input "254.23"
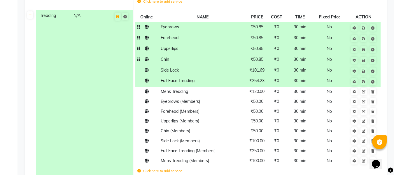
click at [117, 106] on td "Treading N/A" at bounding box center [85, 94] width 98 height 169
click at [256, 93] on span "₹120.00" at bounding box center [256, 91] width 15 height 5
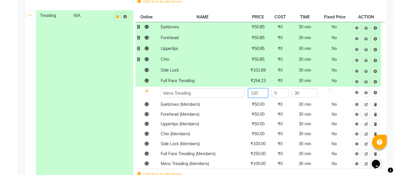
click at [256, 93] on input "120" at bounding box center [258, 92] width 20 height 9
type input "101.694"
click at [100, 115] on td "Treading N/A" at bounding box center [85, 96] width 98 height 172
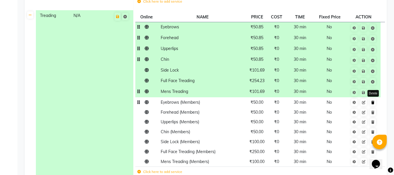
click at [375, 104] on link at bounding box center [373, 102] width 6 height 7
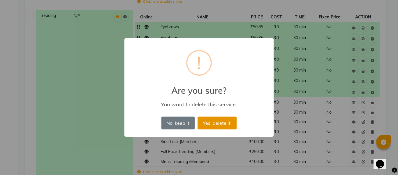
click at [227, 122] on button "Yes, delete it!" at bounding box center [217, 122] width 39 height 13
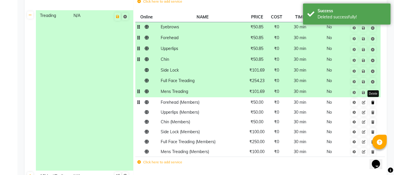
click at [372, 104] on link at bounding box center [373, 102] width 6 height 7
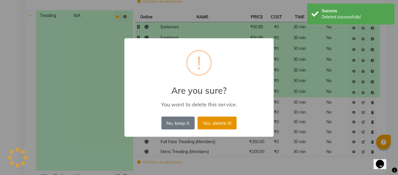
click at [226, 117] on button "Yes, delete it!" at bounding box center [217, 122] width 39 height 13
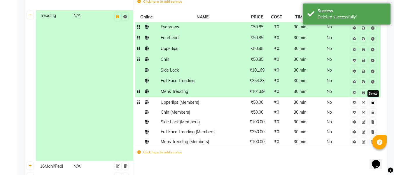
click at [375, 101] on link at bounding box center [373, 102] width 6 height 7
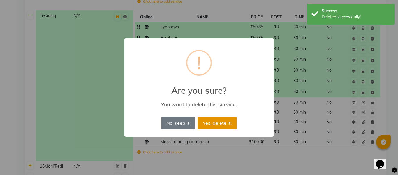
click at [223, 124] on button "Yes, delete it!" at bounding box center [217, 122] width 39 height 13
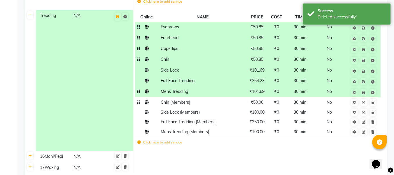
click at [374, 106] on td at bounding box center [363, 102] width 34 height 10
click at [374, 103] on icon at bounding box center [372, 102] width 3 height 3
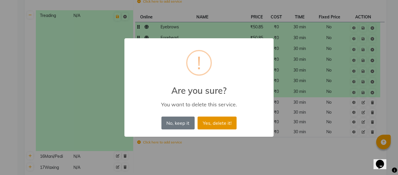
click at [227, 122] on button "Yes, delete it!" at bounding box center [217, 122] width 39 height 13
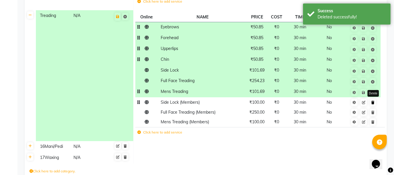
click at [371, 102] on link at bounding box center [373, 102] width 6 height 7
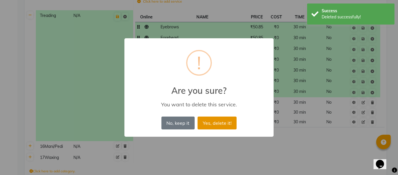
click at [225, 123] on button "Yes, delete it!" at bounding box center [217, 122] width 39 height 13
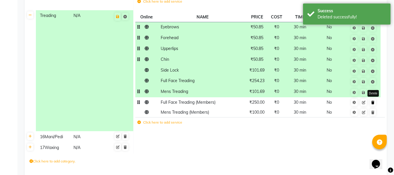
click at [375, 104] on link at bounding box center [373, 102] width 6 height 7
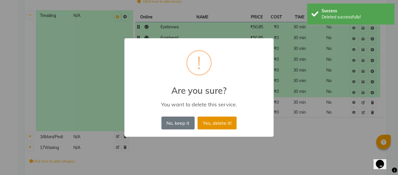
click at [226, 126] on button "Yes, delete it!" at bounding box center [217, 122] width 39 height 13
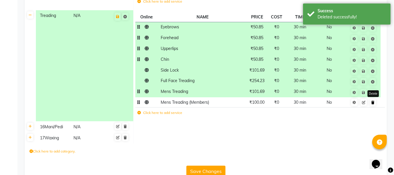
click at [374, 105] on link at bounding box center [373, 102] width 6 height 7
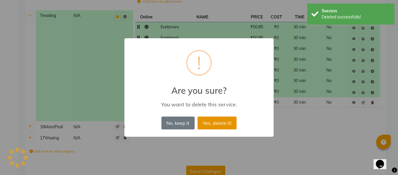
click at [221, 127] on button "Yes, delete it!" at bounding box center [217, 122] width 39 height 13
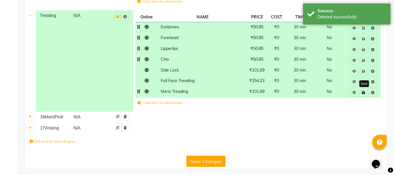
click at [363, 93] on icon at bounding box center [363, 92] width 3 height 3
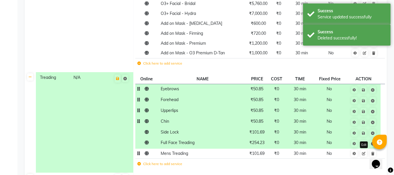
scroll to position [1094, 0]
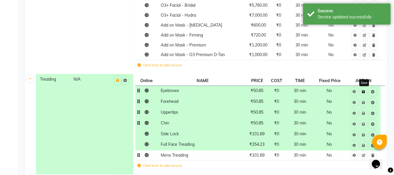
click at [363, 93] on icon at bounding box center [363, 91] width 3 height 3
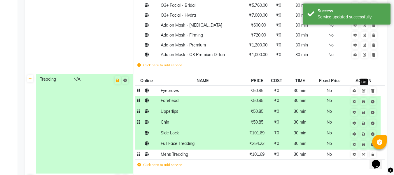
click at [363, 93] on link at bounding box center [363, 90] width 6 height 7
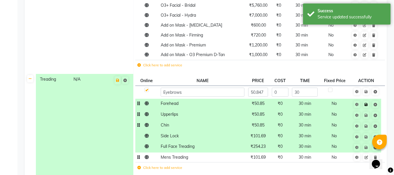
click at [368, 106] on icon at bounding box center [365, 104] width 3 height 3
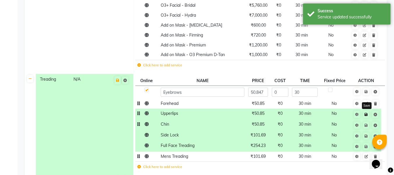
click at [366, 116] on link at bounding box center [366, 113] width 6 height 7
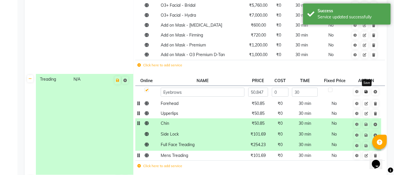
click at [364, 94] on link at bounding box center [366, 91] width 6 height 7
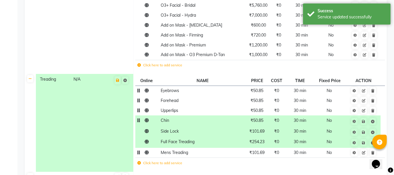
click at [363, 126] on td at bounding box center [363, 120] width 34 height 11
click at [365, 122] on icon at bounding box center [363, 121] width 3 height 3
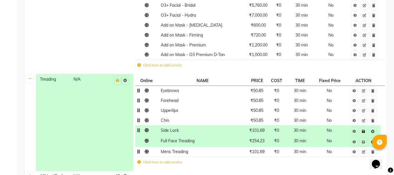
click at [364, 130] on icon at bounding box center [363, 130] width 3 height 3
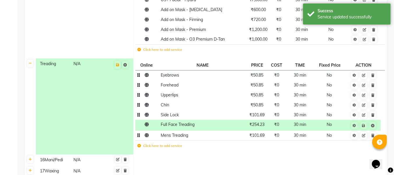
scroll to position [1109, 0]
click at [364, 126] on icon at bounding box center [363, 124] width 3 height 3
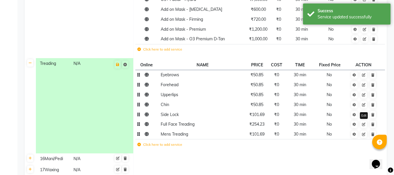
scroll to position [1154, 0]
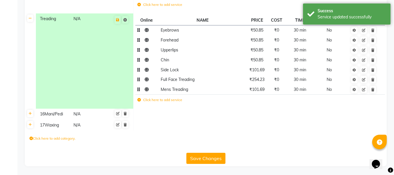
click at [33, 118] on th at bounding box center [30, 113] width 11 height 11
click at [32, 115] on link at bounding box center [30, 113] width 6 height 7
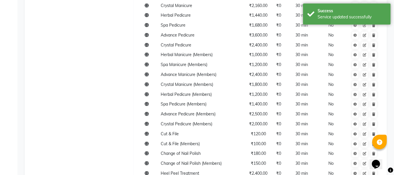
scroll to position [1304, 0]
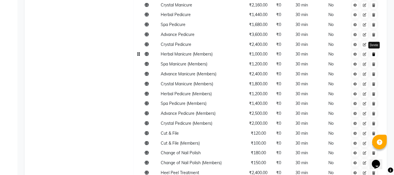
click at [374, 56] on icon at bounding box center [373, 53] width 3 height 3
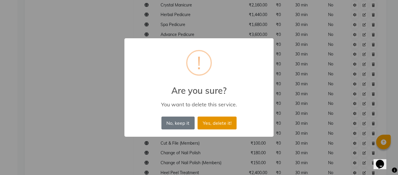
click at [227, 120] on button "Yes, delete it!" at bounding box center [217, 122] width 39 height 13
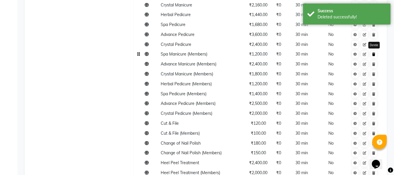
click at [375, 57] on link at bounding box center [374, 53] width 6 height 7
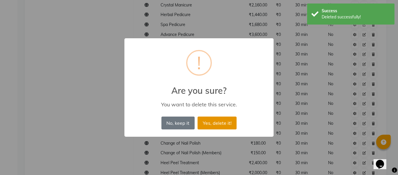
click at [219, 122] on button "Yes, delete it!" at bounding box center [217, 122] width 39 height 13
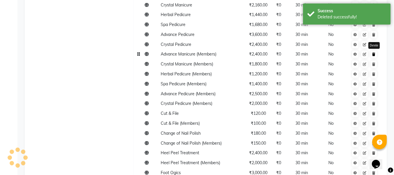
click at [374, 57] on link at bounding box center [374, 53] width 6 height 7
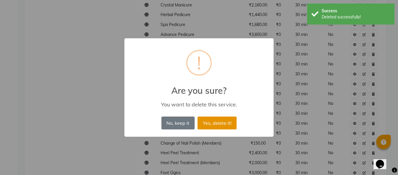
click at [227, 123] on button "Yes, delete it!" at bounding box center [217, 122] width 39 height 13
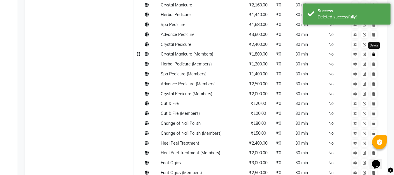
click at [375, 55] on icon at bounding box center [373, 53] width 3 height 3
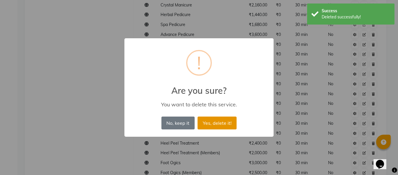
click at [213, 123] on button "Yes, delete it!" at bounding box center [217, 122] width 39 height 13
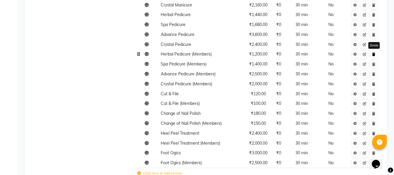
click at [375, 55] on icon at bounding box center [373, 53] width 3 height 3
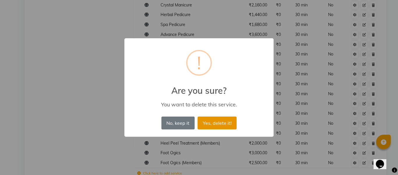
click at [220, 119] on button "Yes, delete it!" at bounding box center [217, 122] width 39 height 13
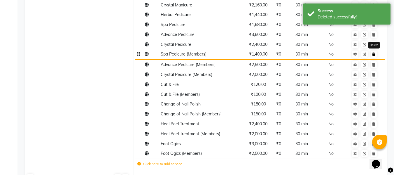
click at [376, 55] on link at bounding box center [374, 53] width 6 height 7
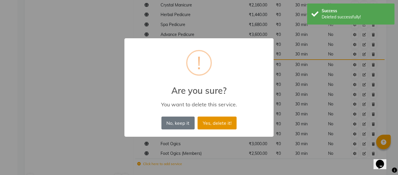
click at [216, 117] on button "Yes, delete it!" at bounding box center [217, 122] width 39 height 13
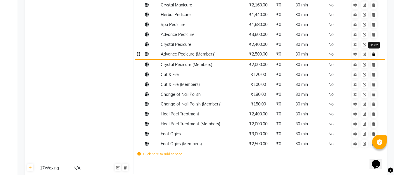
click at [374, 55] on icon at bounding box center [373, 53] width 3 height 3
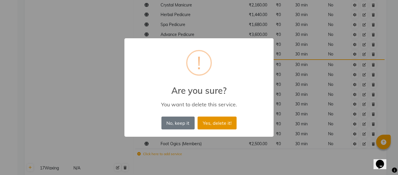
click at [198, 116] on button "Yes, delete it!" at bounding box center [217, 122] width 39 height 13
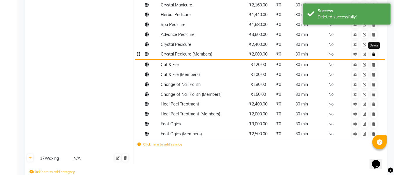
click at [373, 55] on icon at bounding box center [373, 53] width 3 height 3
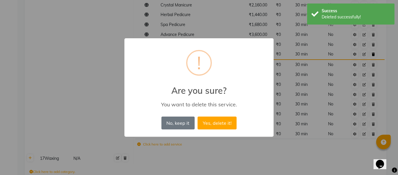
click at [198, 116] on button "Yes, delete it!" at bounding box center [217, 122] width 39 height 13
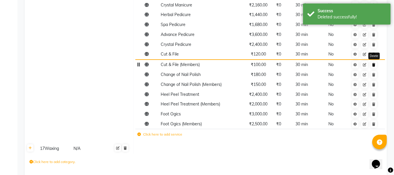
click at [375, 66] on link at bounding box center [374, 64] width 6 height 7
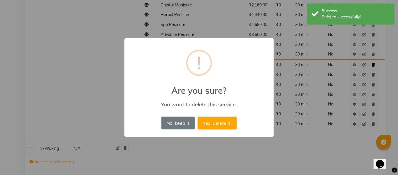
click at [198, 116] on button "Yes, delete it!" at bounding box center [217, 122] width 39 height 13
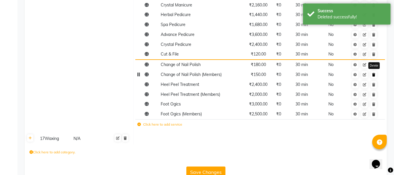
click at [374, 76] on icon at bounding box center [373, 74] width 3 height 3
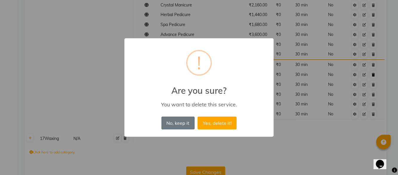
click at [198, 116] on button "Yes, delete it!" at bounding box center [217, 122] width 39 height 13
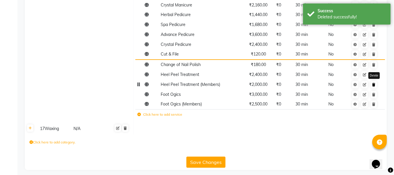
click at [375, 85] on icon at bounding box center [373, 84] width 3 height 3
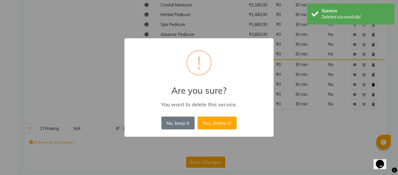
click at [198, 116] on button "Yes, delete it!" at bounding box center [217, 122] width 39 height 13
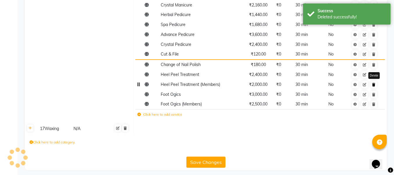
scroll to position [1298, 0]
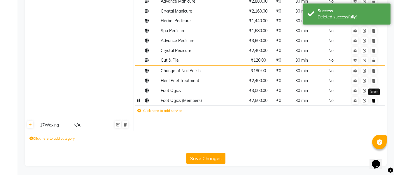
click at [376, 103] on link at bounding box center [374, 100] width 6 height 7
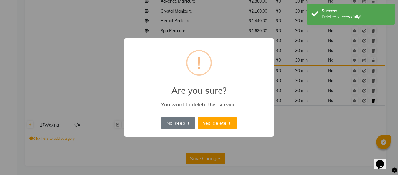
click at [198, 116] on button "Yes, delete it!" at bounding box center [217, 122] width 39 height 13
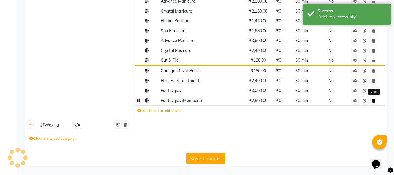
scroll to position [1288, 0]
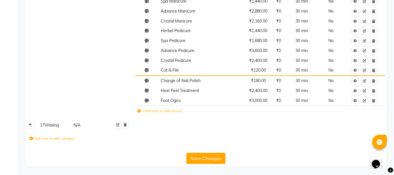
click at [31, 125] on icon at bounding box center [30, 124] width 3 height 3
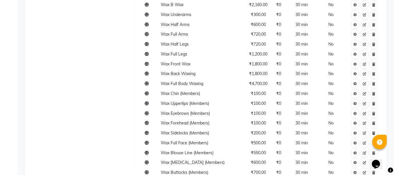
scroll to position [1508, 0]
click at [373, 93] on icon at bounding box center [373, 93] width 3 height 3
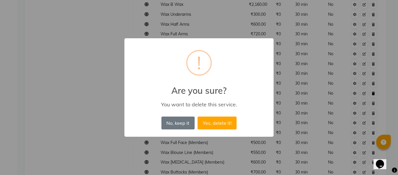
click at [198, 116] on button "Yes, delete it!" at bounding box center [217, 122] width 39 height 13
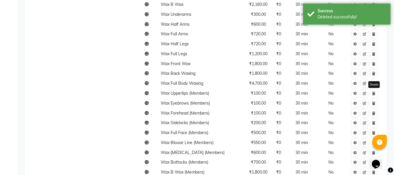
click at [373, 93] on icon at bounding box center [373, 93] width 3 height 3
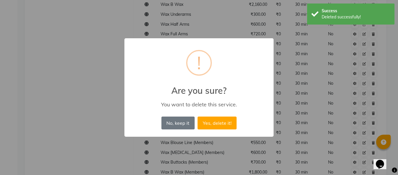
click at [198, 116] on button "Yes, delete it!" at bounding box center [217, 122] width 39 height 13
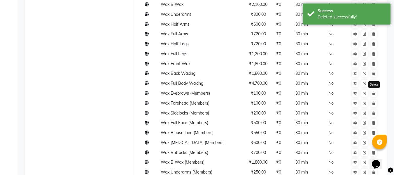
click at [373, 93] on icon at bounding box center [373, 93] width 3 height 3
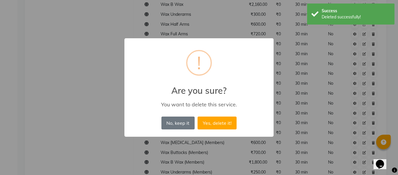
click at [198, 116] on button "Yes, delete it!" at bounding box center [217, 122] width 39 height 13
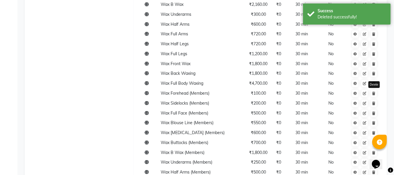
click at [373, 93] on icon at bounding box center [373, 93] width 3 height 3
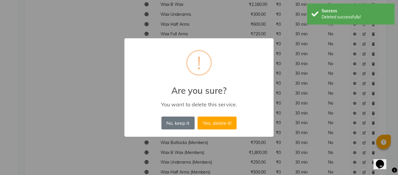
click at [198, 116] on button "Yes, delete it!" at bounding box center [217, 122] width 39 height 13
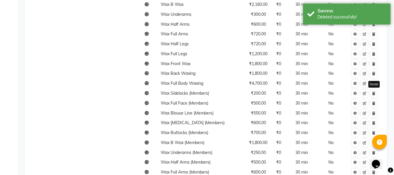
click at [373, 93] on icon at bounding box center [373, 93] width 3 height 3
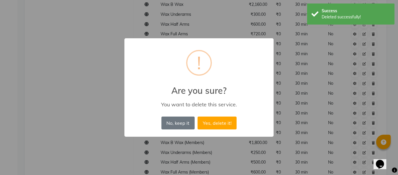
click at [198, 116] on button "Yes, delete it!" at bounding box center [217, 122] width 39 height 13
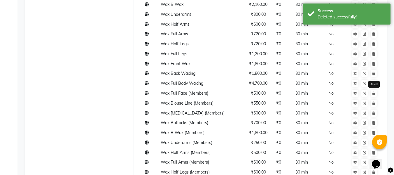
click at [373, 93] on icon at bounding box center [373, 93] width 3 height 3
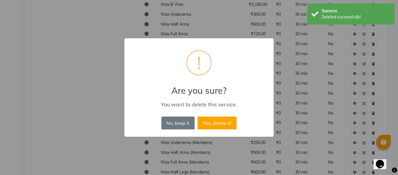
click at [198, 116] on button "Yes, delete it!" at bounding box center [217, 122] width 39 height 13
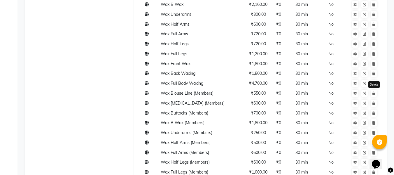
click at [373, 93] on icon at bounding box center [373, 93] width 3 height 3
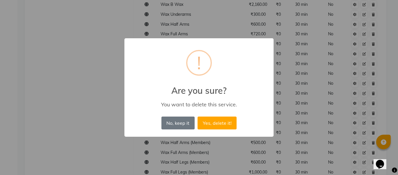
click at [198, 116] on button "Yes, delete it!" at bounding box center [217, 122] width 39 height 13
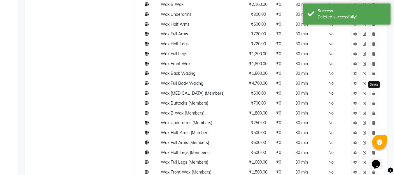
click at [373, 93] on icon at bounding box center [373, 93] width 3 height 3
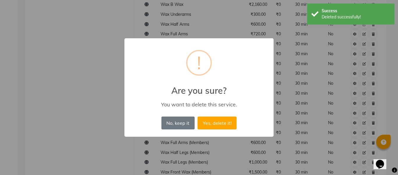
click at [198, 116] on button "Yes, delete it!" at bounding box center [217, 122] width 39 height 13
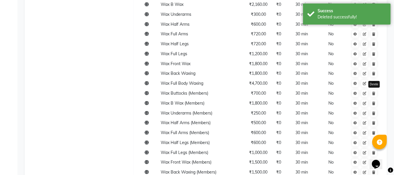
click at [373, 93] on icon at bounding box center [373, 93] width 3 height 3
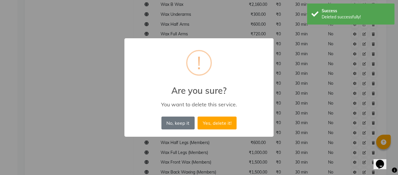
click at [198, 116] on button "Yes, delete it!" at bounding box center [217, 122] width 39 height 13
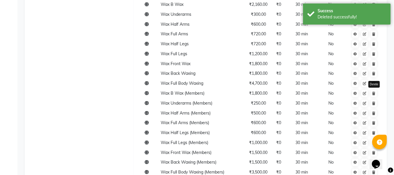
click at [373, 93] on icon at bounding box center [373, 93] width 3 height 3
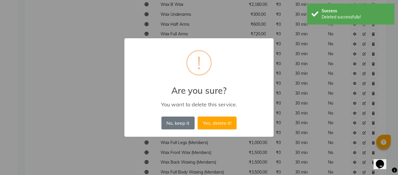
click at [198, 116] on button "Yes, delete it!" at bounding box center [217, 122] width 39 height 13
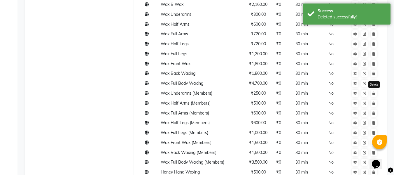
click at [373, 93] on icon at bounding box center [373, 93] width 3 height 3
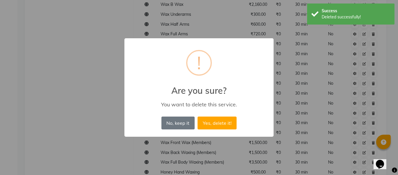
click at [198, 116] on button "Yes, delete it!" at bounding box center [217, 122] width 39 height 13
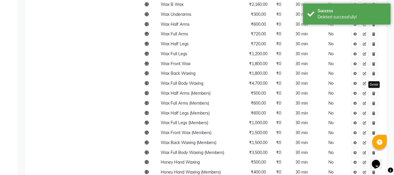
click at [373, 93] on icon at bounding box center [373, 93] width 3 height 3
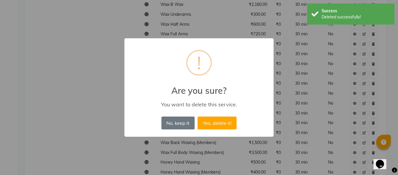
click at [198, 116] on button "Yes, delete it!" at bounding box center [217, 122] width 39 height 13
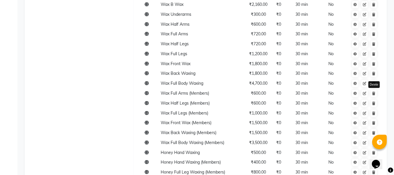
click at [373, 93] on icon at bounding box center [373, 93] width 3 height 3
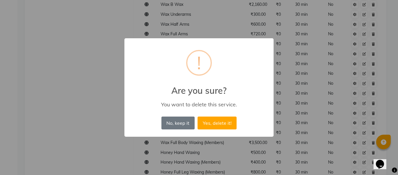
click at [198, 116] on button "Yes, delete it!" at bounding box center [217, 122] width 39 height 13
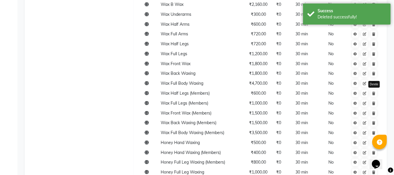
click at [373, 93] on icon at bounding box center [373, 93] width 3 height 3
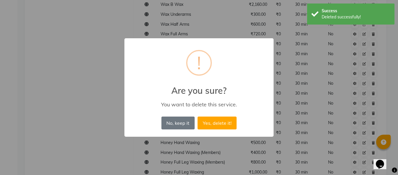
click at [198, 116] on button "Yes, delete it!" at bounding box center [217, 122] width 39 height 13
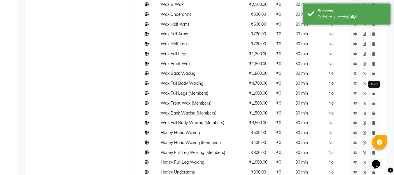
click at [373, 93] on icon at bounding box center [373, 93] width 3 height 3
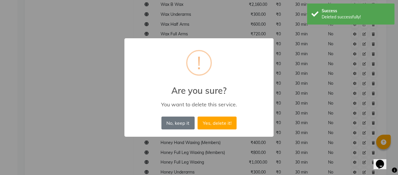
click at [198, 116] on button "Yes, delete it!" at bounding box center [217, 122] width 39 height 13
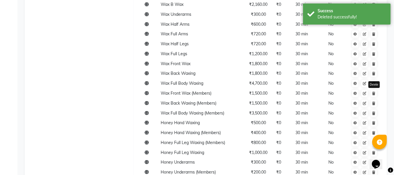
click at [373, 93] on icon at bounding box center [373, 93] width 3 height 3
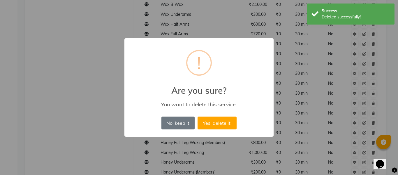
click at [198, 116] on button "Yes, delete it!" at bounding box center [217, 122] width 39 height 13
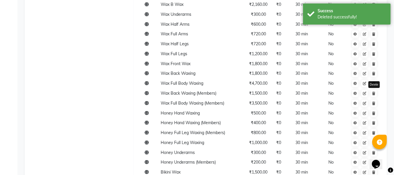
click at [373, 93] on icon at bounding box center [373, 93] width 3 height 3
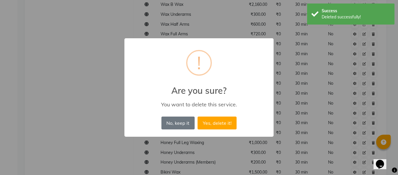
click at [198, 116] on button "Yes, delete it!" at bounding box center [217, 122] width 39 height 13
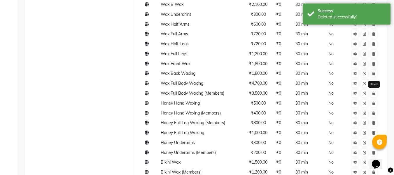
click at [373, 93] on icon at bounding box center [373, 93] width 3 height 3
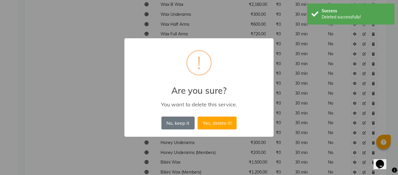
click at [198, 116] on button "Yes, delete it!" at bounding box center [217, 122] width 39 height 13
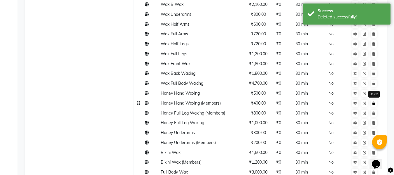
click at [373, 103] on icon at bounding box center [373, 102] width 3 height 3
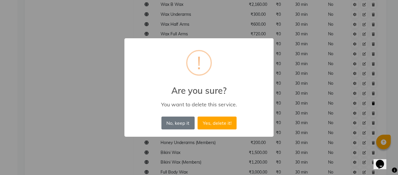
click at [198, 116] on button "Yes, delete it!" at bounding box center [217, 122] width 39 height 13
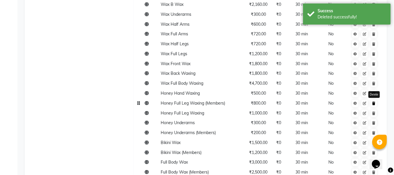
click at [373, 103] on icon at bounding box center [373, 102] width 3 height 3
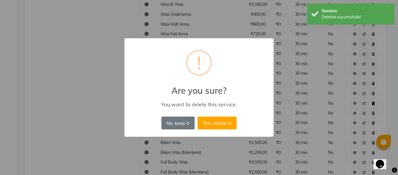
click at [198, 116] on button "Yes, delete it!" at bounding box center [217, 122] width 39 height 13
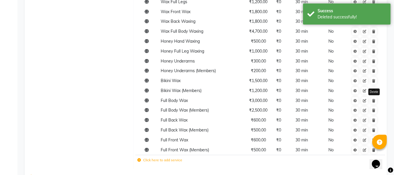
scroll to position [1561, 0]
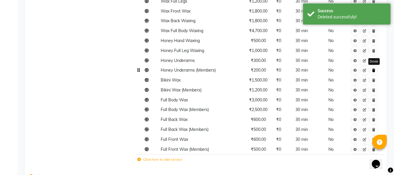
click at [376, 71] on link at bounding box center [374, 69] width 6 height 7
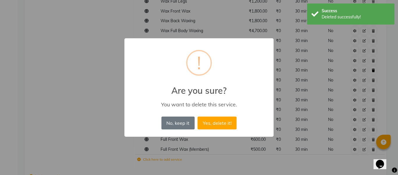
click at [198, 116] on button "Yes, delete it!" at bounding box center [217, 122] width 39 height 13
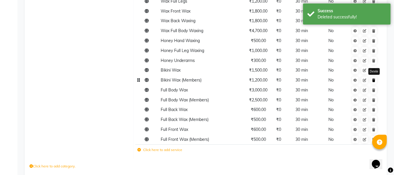
click at [373, 80] on icon at bounding box center [373, 79] width 3 height 3
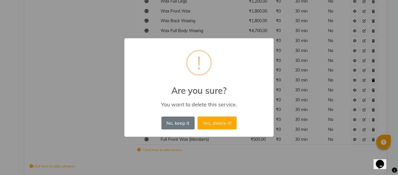
click at [198, 116] on button "Yes, delete it!" at bounding box center [217, 122] width 39 height 13
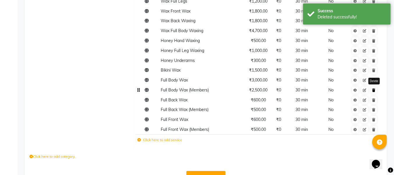
click at [375, 90] on icon at bounding box center [373, 89] width 3 height 3
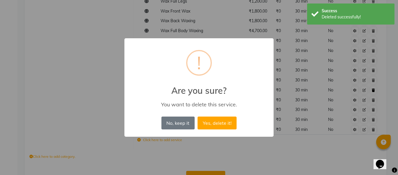
click at [198, 116] on button "Yes, delete it!" at bounding box center [217, 122] width 39 height 13
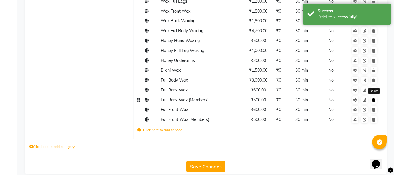
click at [375, 96] on link at bounding box center [374, 99] width 6 height 7
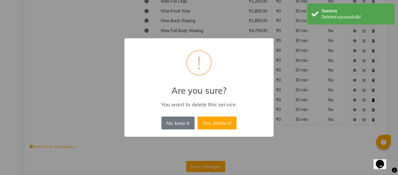
click at [198, 116] on button "Yes, delete it!" at bounding box center [217, 122] width 39 height 13
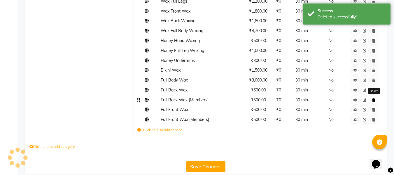
scroll to position [1559, 0]
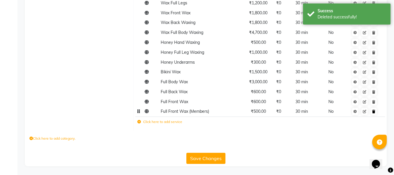
click at [375, 110] on icon at bounding box center [373, 111] width 3 height 3
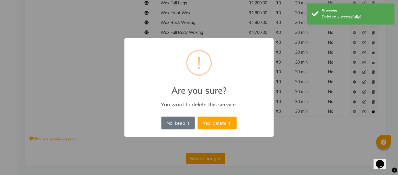
click at [198, 116] on button "Yes, delete it!" at bounding box center [217, 122] width 39 height 13
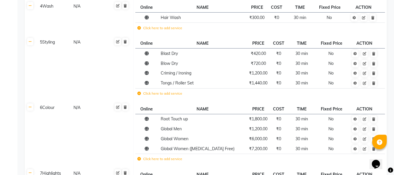
scroll to position [0, 0]
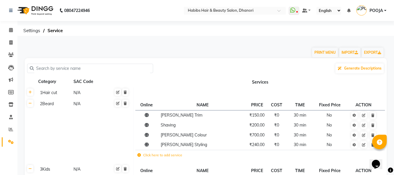
click at [44, 91] on div "1Hair cut" at bounding box center [54, 92] width 33 height 7
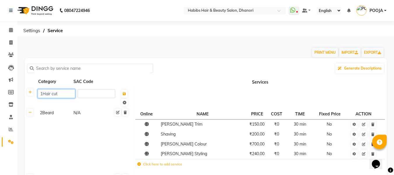
click at [43, 91] on input "1Hair cut" at bounding box center [57, 93] width 38 height 9
type input "Hair cut"
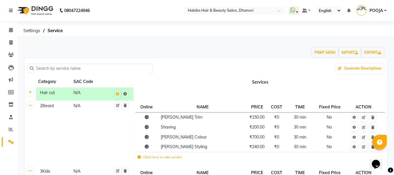
click at [43, 115] on td "2Beard N/A" at bounding box center [85, 132] width 98 height 65
click at [118, 96] on button at bounding box center [118, 94] width 6 height 8
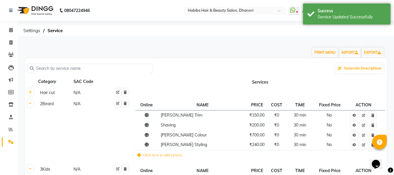
click at [43, 102] on div "2Beard" at bounding box center [54, 103] width 33 height 7
click at [43, 102] on input "2Beard" at bounding box center [57, 104] width 38 height 9
type input "Beard"
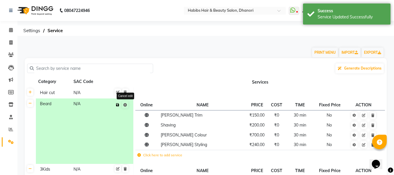
click at [125, 106] on span "Cancel edit" at bounding box center [121, 104] width 15 height 9
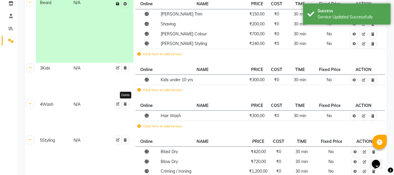
scroll to position [101, 0]
click at [45, 67] on div "3Kids" at bounding box center [54, 67] width 33 height 7
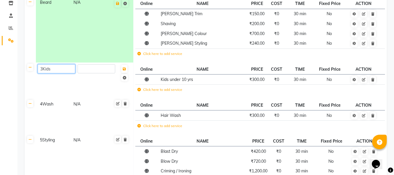
click at [43, 68] on input "3Kids" at bounding box center [57, 68] width 38 height 9
type input "Kids"
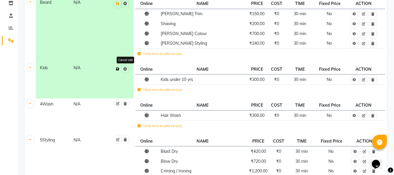
click at [124, 69] on span "Save Cancel edit" at bounding box center [121, 68] width 15 height 9
click at [47, 103] on div "4Wash" at bounding box center [54, 103] width 33 height 7
click at [43, 105] on input "4Wash" at bounding box center [57, 104] width 38 height 9
type input "Wash"
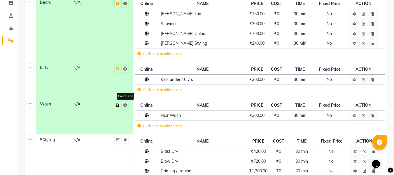
click at [122, 103] on span "Save Cancel edit" at bounding box center [121, 104] width 15 height 9
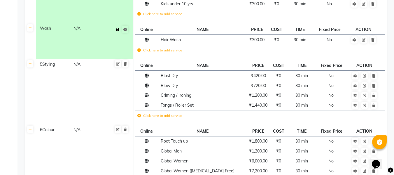
scroll to position [177, 0]
click at [118, 29] on icon at bounding box center [117, 28] width 3 height 3
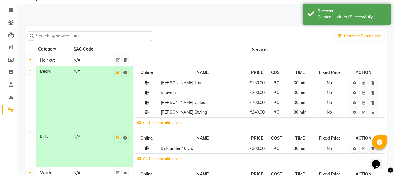
scroll to position [32, 0]
click at [117, 71] on icon at bounding box center [117, 72] width 3 height 3
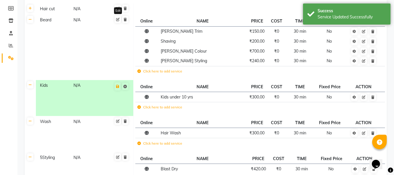
scroll to position [91, 0]
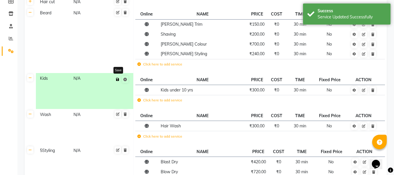
click at [117, 78] on icon at bounding box center [117, 79] width 3 height 3
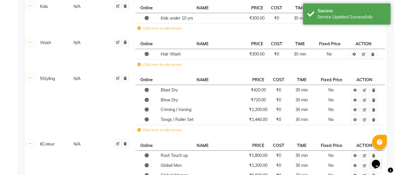
scroll to position [163, 0]
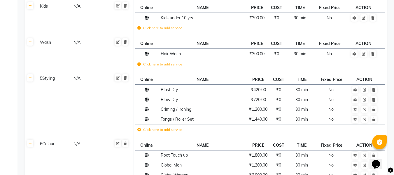
click at [44, 79] on div "5Styling" at bounding box center [54, 78] width 33 height 7
click at [43, 79] on input "5Styling" at bounding box center [57, 79] width 38 height 9
type input "Styling"
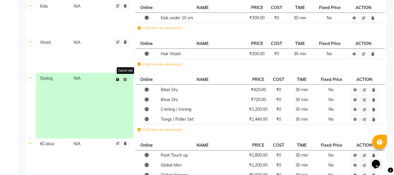
click at [123, 81] on span "Save Cancel edit" at bounding box center [121, 79] width 15 height 9
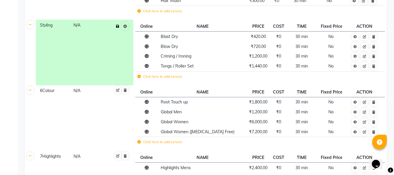
scroll to position [215, 0]
click at [45, 91] on div "6Colour" at bounding box center [54, 90] width 33 height 7
click at [44, 91] on input "6Colour" at bounding box center [57, 91] width 38 height 9
type input "Colour"
click at [124, 90] on span "Save" at bounding box center [124, 95] width 14 height 16
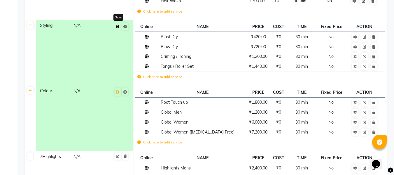
click at [118, 29] on button at bounding box center [118, 26] width 6 height 8
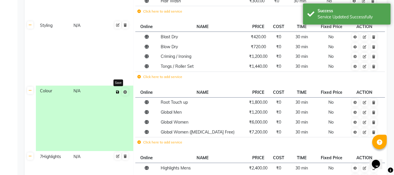
click at [118, 94] on button at bounding box center [118, 92] width 6 height 8
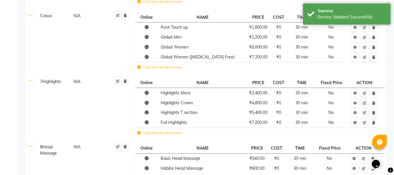
scroll to position [291, 0]
click at [44, 82] on div "7Highlights" at bounding box center [54, 81] width 33 height 7
click at [44, 82] on input "7Highlights" at bounding box center [57, 82] width 38 height 9
type input "Highlights"
click at [123, 82] on span "Save" at bounding box center [124, 86] width 14 height 16
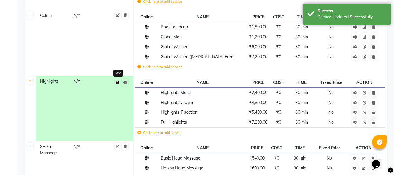
click at [116, 82] on icon at bounding box center [117, 81] width 3 height 3
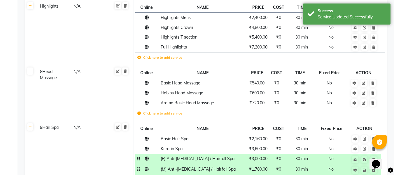
scroll to position [365, 0]
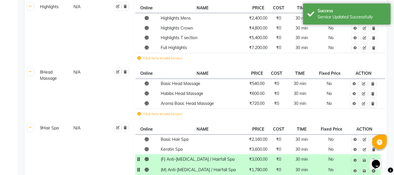
click at [41, 74] on div "8Head Massage" at bounding box center [54, 75] width 33 height 13
click at [41, 74] on input "8Head Massage" at bounding box center [57, 73] width 38 height 9
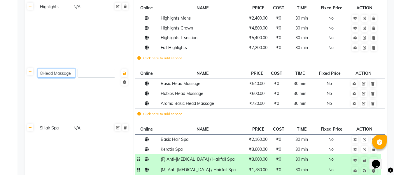
click at [43, 73] on input "8Head Massage" at bounding box center [57, 73] width 38 height 9
type input "Head Massage"
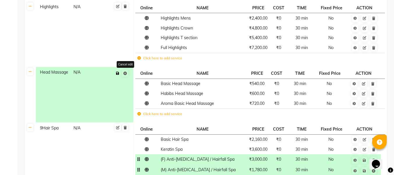
click at [127, 75] on span "Save Cancel edit" at bounding box center [121, 73] width 15 height 9
click at [119, 74] on icon at bounding box center [117, 72] width 3 height 3
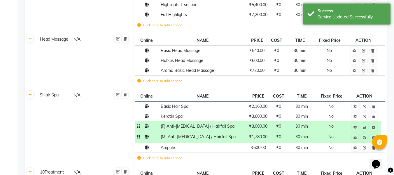
scroll to position [403, 0]
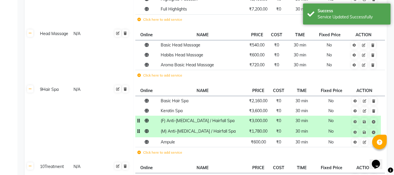
click at [43, 90] on div "9Hair Spa" at bounding box center [54, 89] width 33 height 7
click at [43, 90] on input "9Hair Spa" at bounding box center [57, 90] width 38 height 9
type input "Hair Spa"
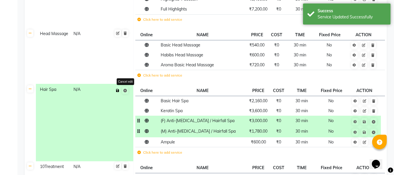
click at [124, 92] on span "Save Cancel edit" at bounding box center [121, 90] width 15 height 9
click at [115, 90] on button at bounding box center [118, 90] width 6 height 8
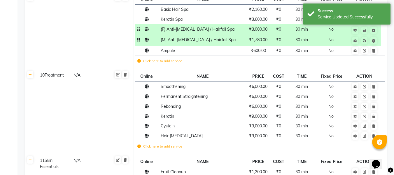
scroll to position [495, 0]
click at [44, 75] on div "10Treatment" at bounding box center [54, 74] width 33 height 7
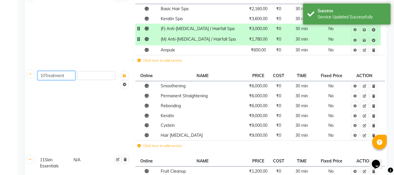
click at [44, 75] on input "10Treatment" at bounding box center [57, 75] width 38 height 9
type input "Treatment"
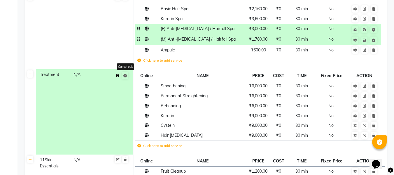
click at [126, 75] on span "Save Cancel edit" at bounding box center [121, 75] width 15 height 9
click at [119, 76] on icon at bounding box center [117, 75] width 3 height 3
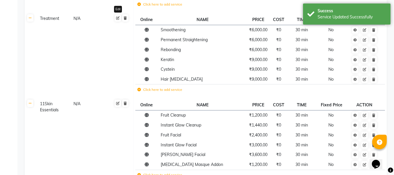
scroll to position [552, 0]
click at [46, 105] on div "11Skin Essentials" at bounding box center [54, 105] width 33 height 13
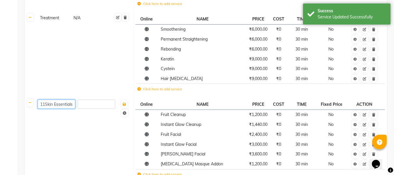
click at [46, 105] on input "11Skin Essentials" at bounding box center [57, 103] width 38 height 9
type input "Skin Essentials"
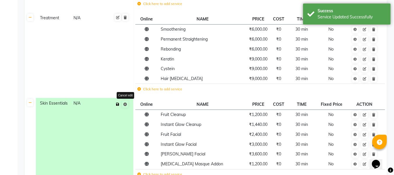
click at [124, 106] on span "Save Cancel edit" at bounding box center [121, 103] width 15 height 9
click at [117, 106] on icon at bounding box center [117, 103] width 3 height 3
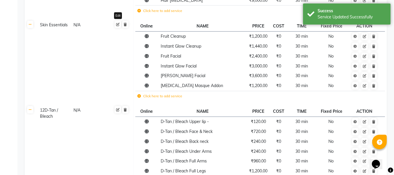
scroll to position [631, 0]
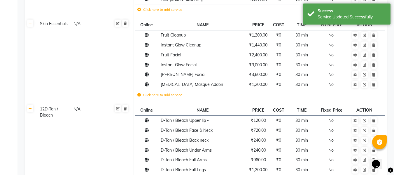
click at [43, 112] on div "12D-Tan / Bleach" at bounding box center [54, 111] width 33 height 13
click at [44, 109] on input "12D-Tan / Bleach" at bounding box center [57, 109] width 38 height 9
type input "D-Tan / Bleach"
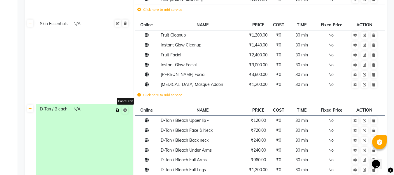
click at [124, 108] on span "Save Cancel edit" at bounding box center [121, 109] width 15 height 9
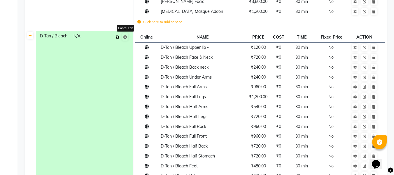
scroll to position [704, 0]
click at [118, 38] on icon at bounding box center [117, 37] width 3 height 3
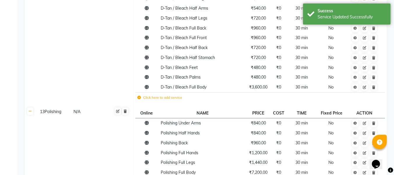
scroll to position [803, 0]
click at [45, 113] on div "13Polishing" at bounding box center [54, 111] width 33 height 7
click at [45, 113] on input "13Polishing" at bounding box center [57, 112] width 38 height 9
type input "Polishing"
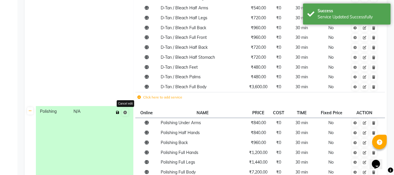
click at [127, 114] on span "Save Cancel edit" at bounding box center [121, 112] width 15 height 9
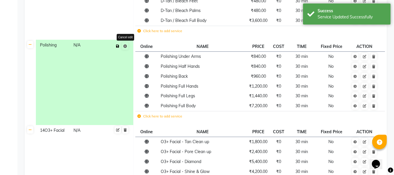
scroll to position [867, 0]
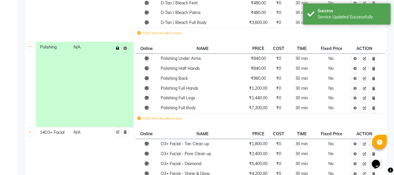
click at [118, 50] on icon at bounding box center [117, 47] width 3 height 3
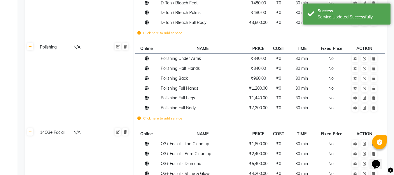
click at [48, 133] on div "14O3+ Facial" at bounding box center [54, 132] width 33 height 7
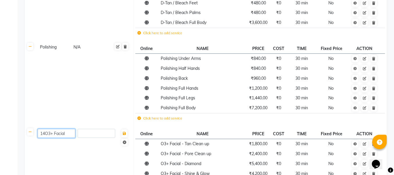
click at [46, 133] on input "14O3+ Facial" at bounding box center [57, 133] width 38 height 9
type input "O3+ Facial"
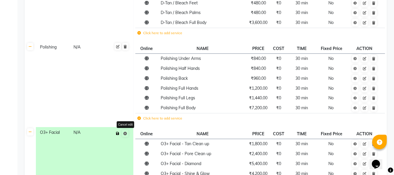
click at [123, 132] on span "Save Cancel edit" at bounding box center [121, 133] width 15 height 9
click at [117, 132] on icon at bounding box center [117, 132] width 3 height 3
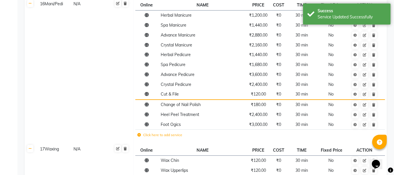
scroll to position [1264, 0]
click at [54, 6] on div "16Mani/Pedi" at bounding box center [54, 3] width 33 height 7
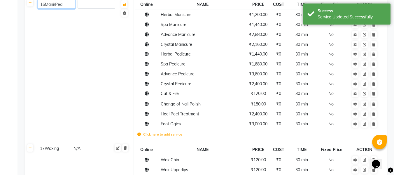
click at [47, 3] on input "16Mani/Pedi" at bounding box center [57, 4] width 38 height 9
type input "Mani/Pedi"
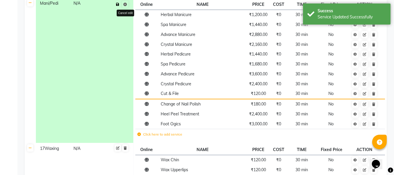
click at [127, 2] on span "Save Cancel edit" at bounding box center [121, 4] width 15 height 9
click at [120, 5] on button at bounding box center [118, 4] width 6 height 8
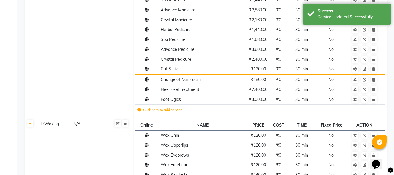
scroll to position [1289, 0]
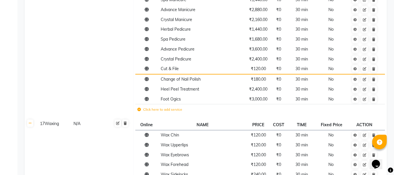
click at [41, 121] on div "17Waxing" at bounding box center [54, 123] width 33 height 7
click at [44, 124] on input "17Waxing" at bounding box center [57, 124] width 38 height 9
type input "Waxing"
click at [124, 127] on span "Save" at bounding box center [124, 128] width 14 height 16
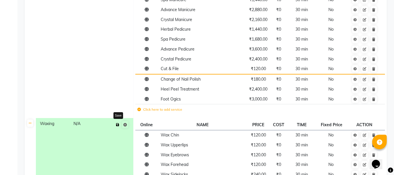
click at [119, 126] on button at bounding box center [118, 124] width 6 height 8
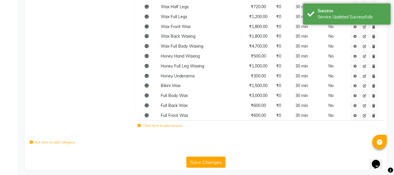
scroll to position [1549, 0]
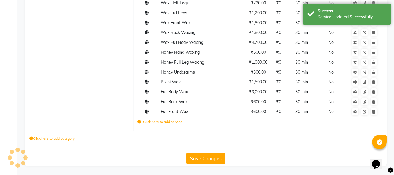
click at [199, 157] on button "Save Changes" at bounding box center [205, 157] width 39 height 11
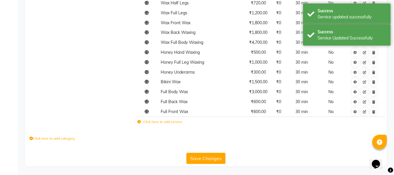
click at [199, 157] on button "Save Changes" at bounding box center [205, 157] width 39 height 11
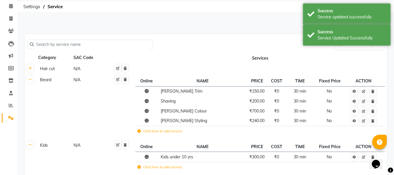
scroll to position [0, 0]
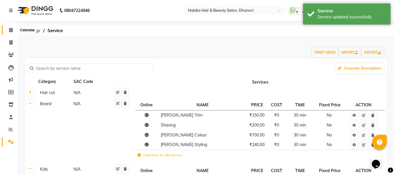
click at [10, 32] on span at bounding box center [11, 30] width 10 height 7
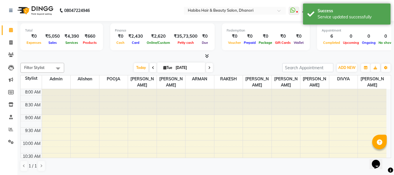
click at [11, 49] on li "Clients" at bounding box center [8, 55] width 17 height 13
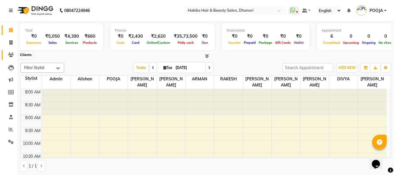
click at [11, 52] on span at bounding box center [11, 55] width 10 height 7
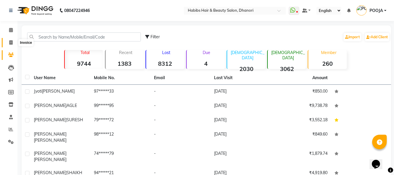
click at [11, 44] on icon at bounding box center [10, 42] width 3 height 4
select select "4967"
select select "service"
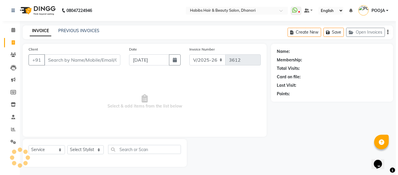
scroll to position [1, 0]
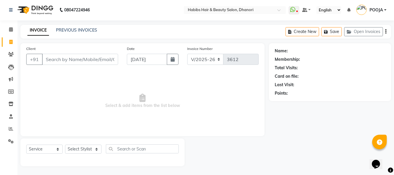
click at [75, 57] on input "Client" at bounding box center [80, 59] width 76 height 11
click at [89, 145] on select "Select Stylist Admin [PERSON_NAME] DIVYA [PERSON_NAME] [PERSON_NAME] POOJA [PER…" at bounding box center [83, 148] width 36 height 9
select select "39984"
click at [65, 144] on select "Select Stylist Admin [PERSON_NAME] DIVYA [PERSON_NAME] [PERSON_NAME] POOJA [PER…" at bounding box center [83, 148] width 36 height 9
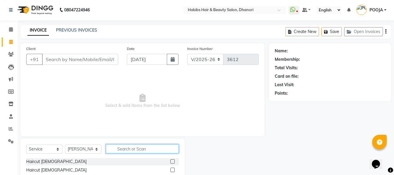
click at [124, 152] on input "text" at bounding box center [142, 148] width 73 height 9
type input "ey"
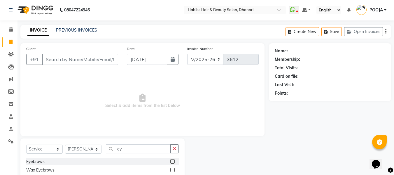
click at [173, 161] on label at bounding box center [172, 161] width 4 height 4
click at [173, 161] on input "checkbox" at bounding box center [172, 161] width 4 height 4
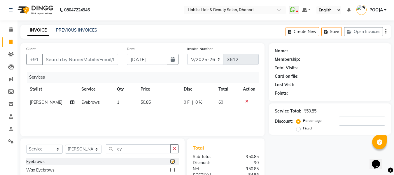
checkbox input "false"
click at [246, 100] on icon at bounding box center [246, 101] width 3 height 4
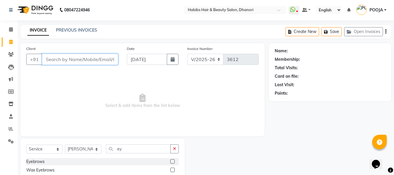
click at [80, 62] on input "Client" at bounding box center [80, 59] width 76 height 11
click at [71, 63] on input "Client" at bounding box center [80, 59] width 76 height 11
type input "7998992424"
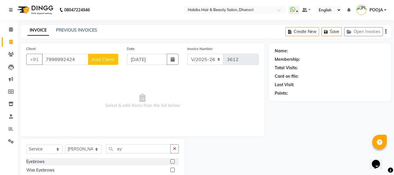
click at [108, 58] on span "Add Client" at bounding box center [103, 59] width 23 height 6
select select "22"
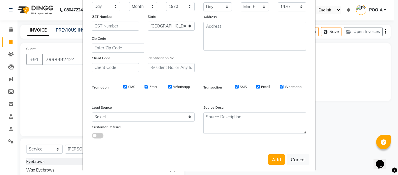
scroll to position [94, 0]
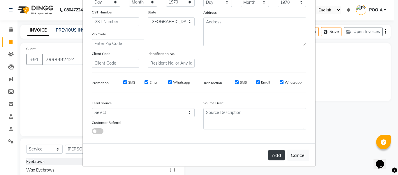
type input "Neha"
click at [275, 156] on button "Add" at bounding box center [277, 155] width 16 height 10
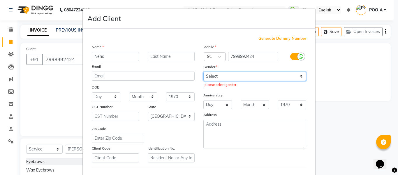
click at [280, 77] on select "Select [DEMOGRAPHIC_DATA] [DEMOGRAPHIC_DATA] Other Prefer Not To Say" at bounding box center [254, 76] width 103 height 9
select select "[DEMOGRAPHIC_DATA]"
click at [203, 72] on select "Select [DEMOGRAPHIC_DATA] [DEMOGRAPHIC_DATA] Other Prefer Not To Say" at bounding box center [254, 76] width 103 height 9
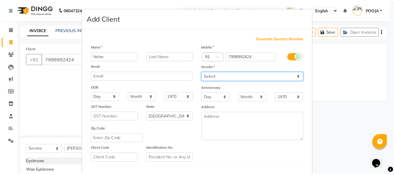
scroll to position [94, 0]
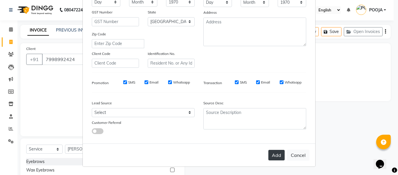
click at [273, 154] on button "Add" at bounding box center [277, 155] width 16 height 10
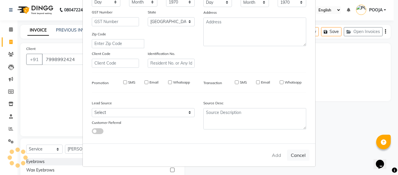
type input "79******24"
select select
select select "null"
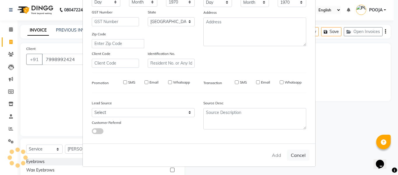
select select
checkbox input "false"
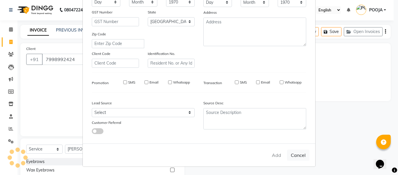
checkbox input "false"
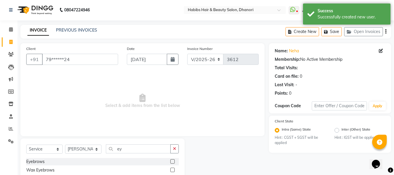
scroll to position [43, 0]
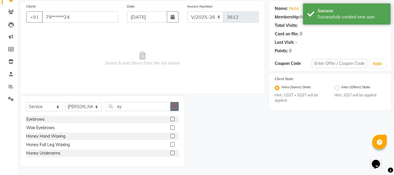
click at [176, 106] on icon "button" at bounding box center [174, 106] width 3 height 4
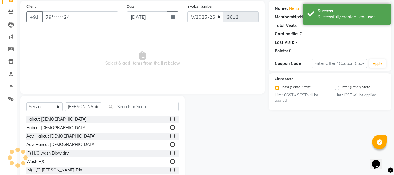
click at [139, 111] on div "Select Service Product Membership Package Voucher Prepaid Gift Card Select Styl…" at bounding box center [102, 109] width 152 height 14
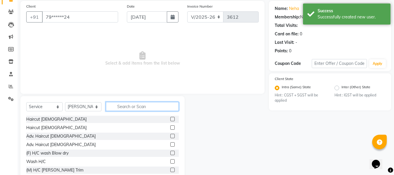
click at [140, 104] on input "text" at bounding box center [142, 106] width 73 height 9
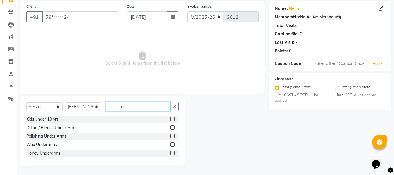
type input "unde"
click at [172, 146] on div at bounding box center [172, 145] width 4 height 6
click at [172, 145] on label at bounding box center [172, 144] width 4 height 4
click at [172, 145] on input "checkbox" at bounding box center [172, 145] width 4 height 4
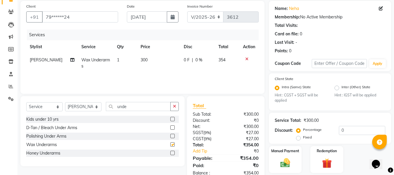
checkbox input "false"
click at [157, 103] on input "unde" at bounding box center [138, 106] width 65 height 9
click at [151, 108] on input "unde" at bounding box center [138, 106] width 65 height 9
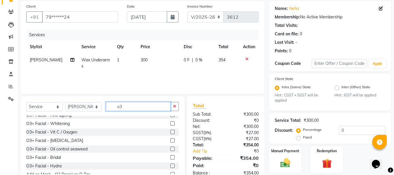
scroll to position [38, 0]
click at [140, 108] on input "o3" at bounding box center [138, 106] width 65 height 9
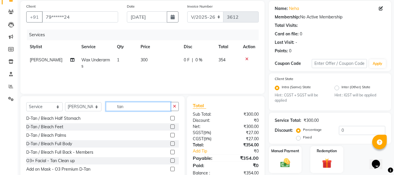
scroll to position [62, 0]
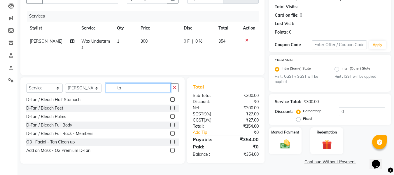
type input "t"
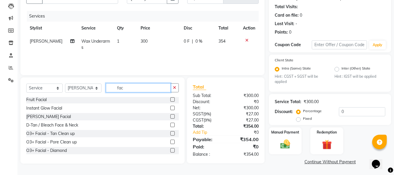
scroll to position [1, 0]
type input "fac"
click at [10, 80] on icon at bounding box center [11, 80] width 6 height 4
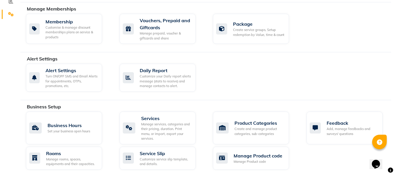
scroll to position [142, 0]
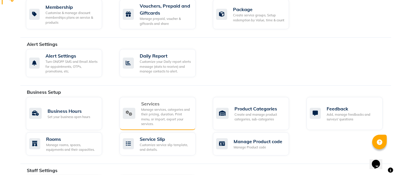
click at [164, 115] on div "Manage services, categories and their pricing, duration. Print menu, or import,…" at bounding box center [166, 116] width 50 height 19
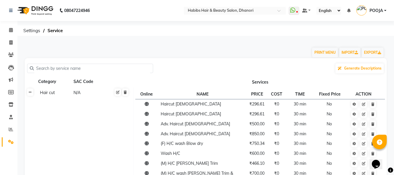
click at [32, 92] on link at bounding box center [30, 91] width 6 height 7
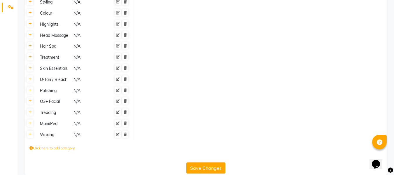
scroll to position [135, 0]
click at [31, 81] on link at bounding box center [30, 78] width 6 height 7
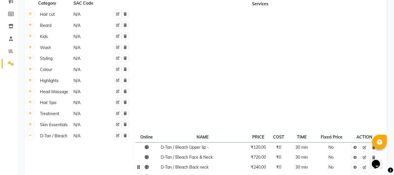
scroll to position [78, 0]
click at [31, 125] on icon at bounding box center [30, 123] width 3 height 3
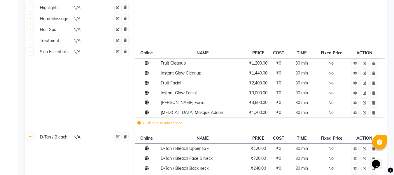
scroll to position [151, 0]
click at [164, 123] on label "Click here to add service" at bounding box center [159, 122] width 45 height 5
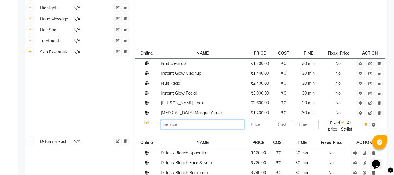
click at [164, 123] on input at bounding box center [203, 124] width 84 height 9
type input "Tan Facial"
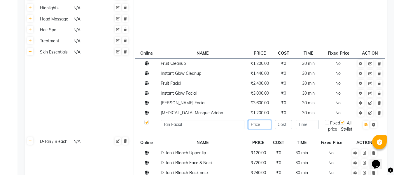
click at [264, 120] on input "number" at bounding box center [259, 124] width 23 height 9
type input "1"
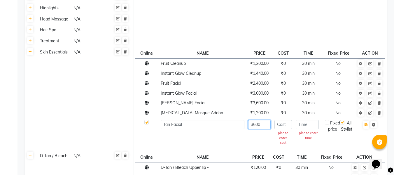
type input "3600"
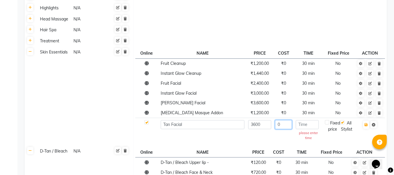
type input "0"
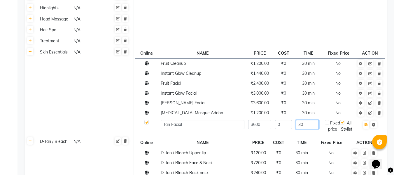
type input "30"
click at [367, 127] on button "button" at bounding box center [366, 124] width 6 height 8
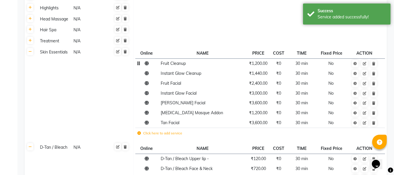
scroll to position [0, 0]
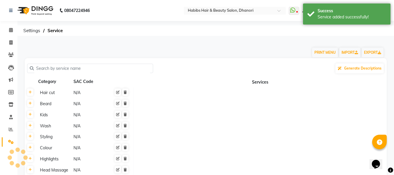
click at [6, 37] on li "Invoice" at bounding box center [8, 42] width 17 height 13
click at [8, 41] on span at bounding box center [11, 42] width 10 height 7
select select "service"
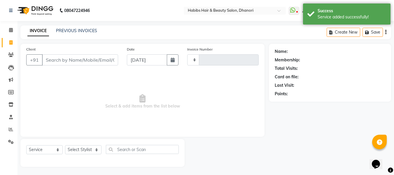
type input "3612"
select select "4967"
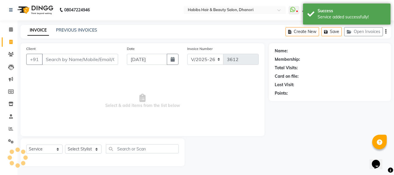
click at [63, 60] on input "Client" at bounding box center [80, 59] width 76 height 11
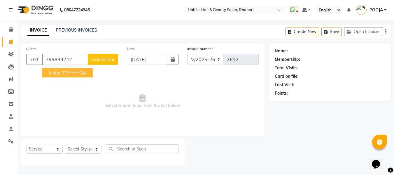
click at [69, 72] on ngb-highlight "79******24" at bounding box center [74, 73] width 24 height 6
type input "79******24"
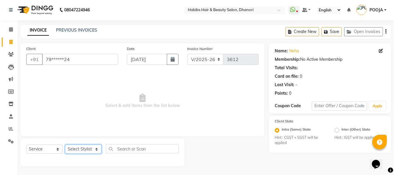
click at [79, 151] on select "Select Stylist Admin [PERSON_NAME] DIVYA [PERSON_NAME] [PERSON_NAME] POOJA [PER…" at bounding box center [83, 148] width 36 height 9
select select "39984"
click at [65, 144] on select "Select Stylist Admin [PERSON_NAME] DIVYA [PERSON_NAME] [PERSON_NAME] POOJA [PER…" at bounding box center [83, 148] width 36 height 9
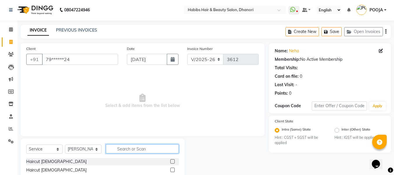
click at [128, 150] on input "text" at bounding box center [142, 148] width 73 height 9
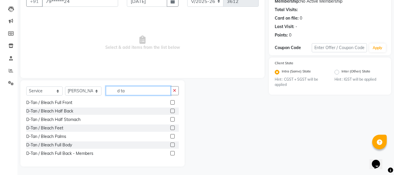
scroll to position [85, 0]
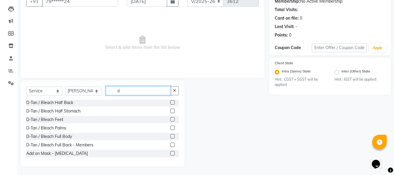
type input "d"
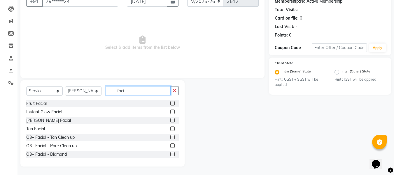
type input "faci"
click at [170, 128] on label at bounding box center [172, 128] width 4 height 4
click at [170, 128] on input "checkbox" at bounding box center [172, 129] width 4 height 4
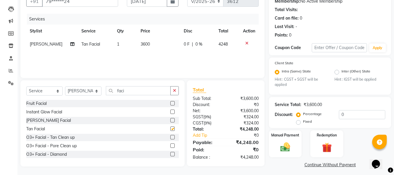
checkbox input "false"
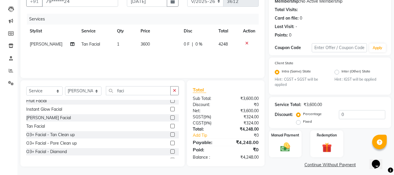
scroll to position [3, 0]
click at [197, 43] on span "0 %" at bounding box center [198, 44] width 7 height 6
select select "39984"
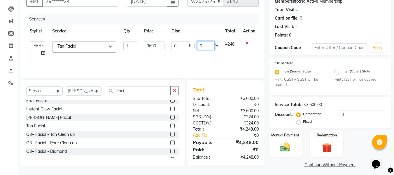
click at [204, 43] on input "0" at bounding box center [205, 45] width 17 height 9
type input "20"
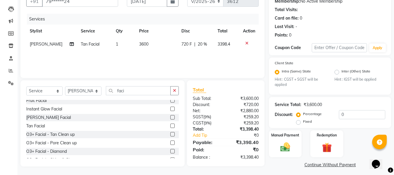
click at [206, 62] on div "Services Stylist Service Qty Price Disc Total Action [PERSON_NAME] Facial 1 360…" at bounding box center [142, 43] width 232 height 58
click at [141, 43] on span "3600" at bounding box center [143, 43] width 9 height 5
click at [141, 43] on td "3600" at bounding box center [157, 44] width 42 height 13
select select "39984"
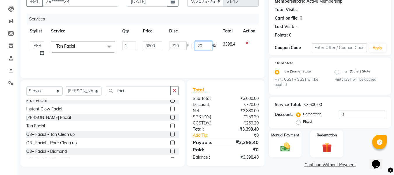
click at [199, 44] on input "20" at bounding box center [203, 45] width 17 height 9
type input "0"
click at [187, 66] on div "Services Stylist Service Qty Price Disc Total Action Admin [PERSON_NAME] DIVYA …" at bounding box center [142, 43] width 232 height 58
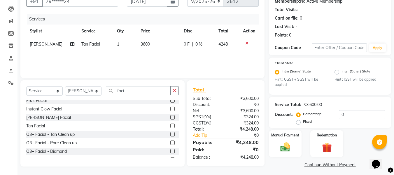
click at [146, 45] on span "3600" at bounding box center [145, 43] width 9 height 5
select select "39984"
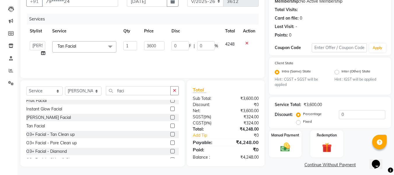
click at [146, 45] on input "3600" at bounding box center [154, 45] width 20 height 9
type input "3000"
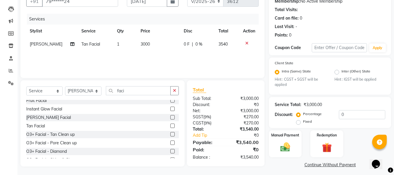
click at [158, 60] on div "Services Stylist Service Qty Price Disc Total Action [PERSON_NAME] Facial 1 300…" at bounding box center [142, 43] width 232 height 58
click at [149, 94] on input "faci" at bounding box center [138, 90] width 65 height 9
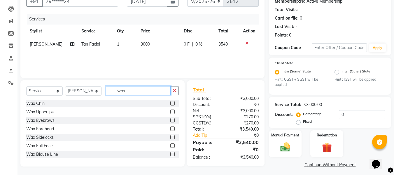
scroll to position [62, 0]
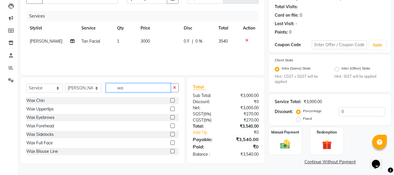
type input "w"
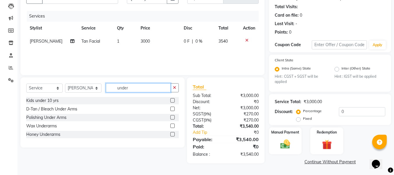
type input "under"
click at [172, 124] on label at bounding box center [172, 125] width 4 height 4
click at [172, 124] on input "checkbox" at bounding box center [172, 126] width 4 height 4
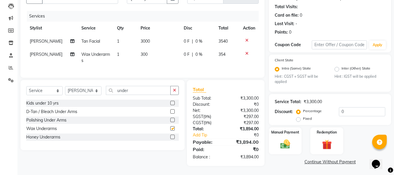
checkbox input "false"
click at [141, 54] on span "300" at bounding box center [144, 54] width 7 height 5
select select "39984"
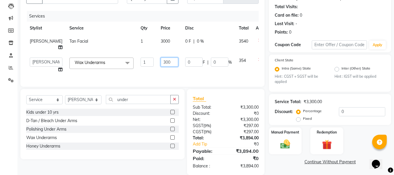
click at [161, 61] on input "300" at bounding box center [169, 61] width 17 height 9
type input "200"
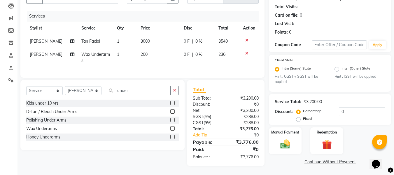
click at [152, 76] on div "Client +91 79******24 Date [DATE] Invoice Number V/2025 V/[PHONE_NUMBER] Servic…" at bounding box center [142, 29] width 244 height 95
click at [289, 142] on img at bounding box center [285, 144] width 16 height 12
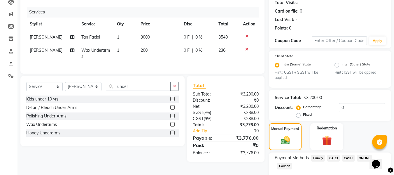
drag, startPoint x: 331, startPoint y: 158, endPoint x: 353, endPoint y: 157, distance: 22.2
click at [353, 157] on div "Payment Methods Family CARD CASH ONLINE Coupon" at bounding box center [330, 163] width 110 height 16
click at [353, 157] on span "CASH" at bounding box center [348, 158] width 13 height 7
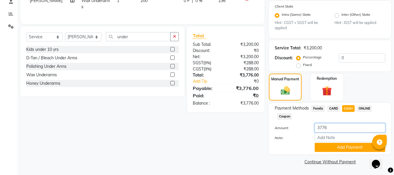
click at [338, 125] on input "3776" at bounding box center [350, 127] width 71 height 9
type input "1700"
click at [337, 144] on button "Add Payment" at bounding box center [350, 147] width 71 height 9
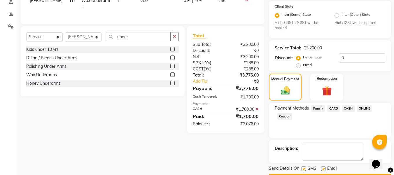
click at [360, 107] on span "ONLINE" at bounding box center [364, 108] width 15 height 7
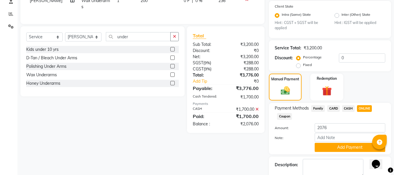
scroll to position [148, 0]
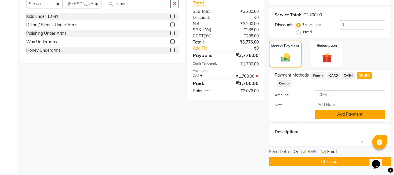
click at [352, 114] on button "Add Payment" at bounding box center [350, 114] width 71 height 9
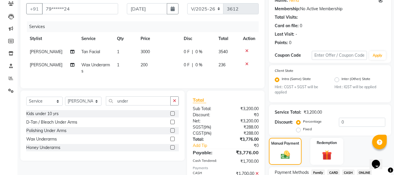
scroll to position [132, 0]
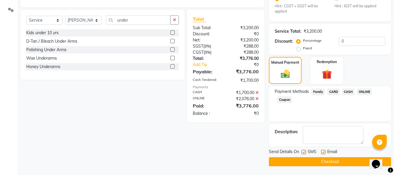
click at [281, 164] on button "Checkout" at bounding box center [330, 161] width 122 height 9
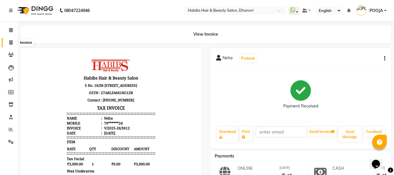
click at [10, 43] on icon at bounding box center [10, 42] width 3 height 4
select select "4967"
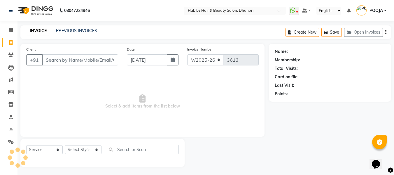
scroll to position [1, 0]
